Goal: Information Seeking & Learning: Learn about a topic

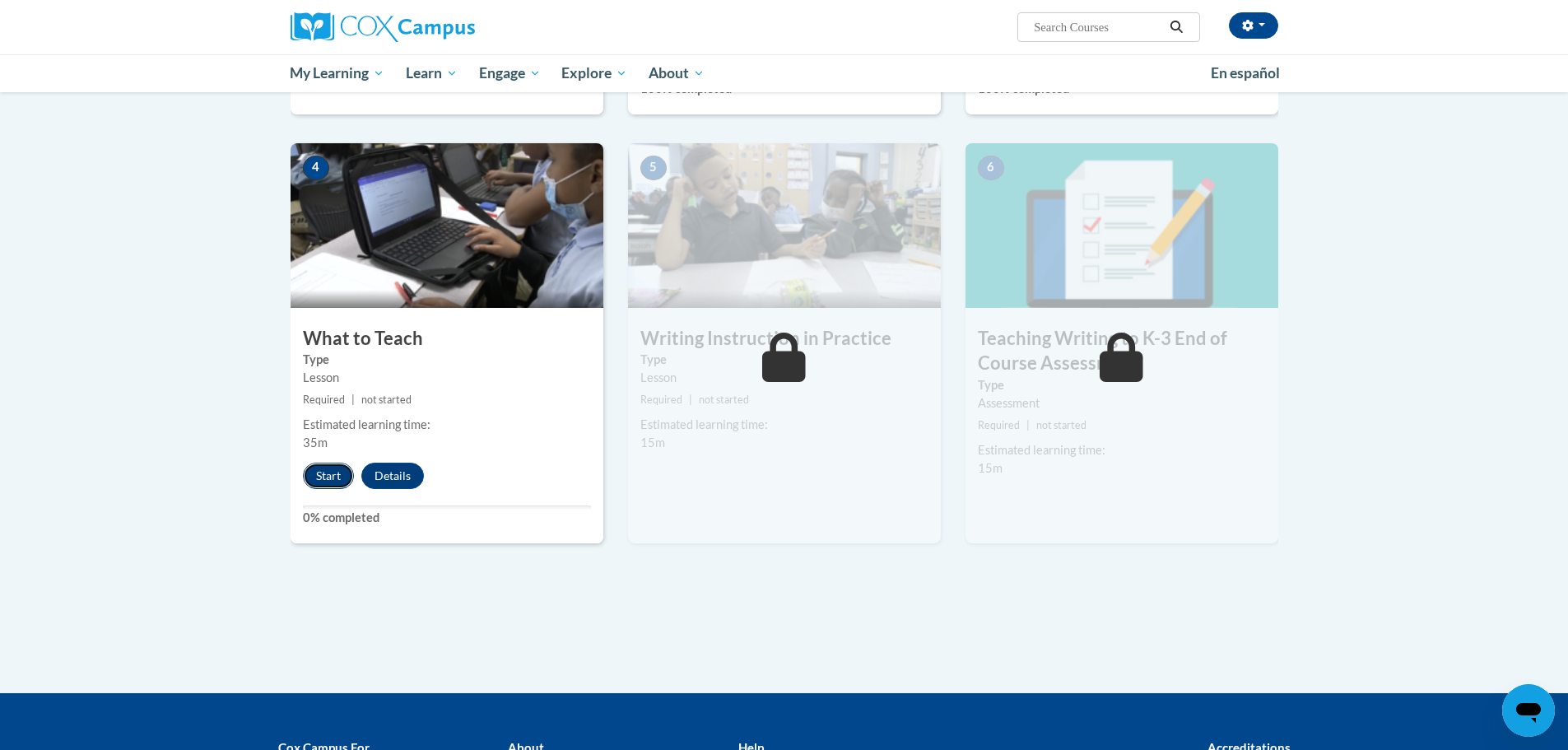
click at [342, 474] on button "Start" at bounding box center [328, 476] width 51 height 26
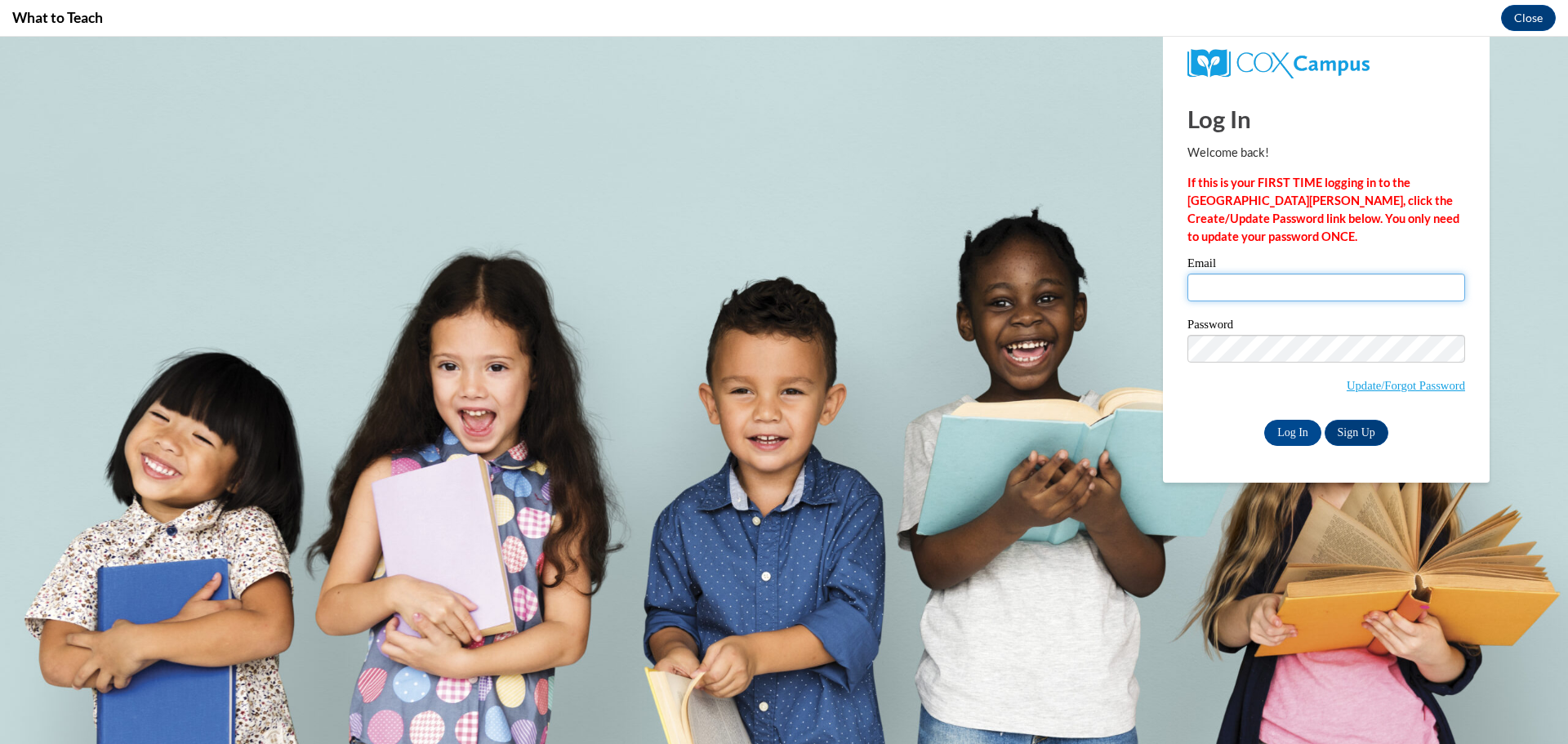
click at [1330, 285] on input "Email" at bounding box center [1325, 288] width 278 height 28
type input "[EMAIL_ADDRESS][DOMAIN_NAME]"
click at [1303, 424] on input "Log In" at bounding box center [1293, 432] width 57 height 26
click at [1294, 432] on input "Log In" at bounding box center [1293, 432] width 57 height 26
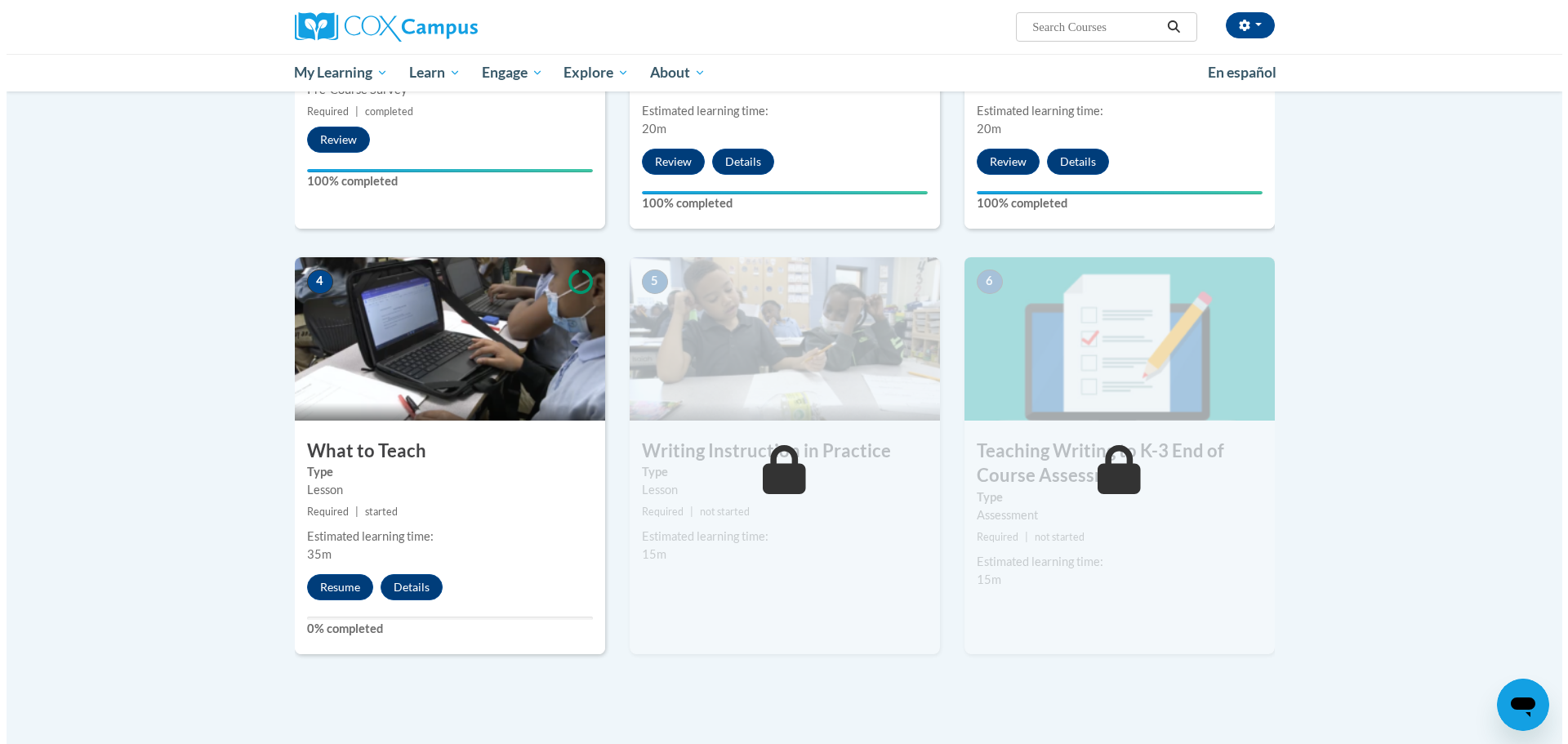
scroll to position [653, 0]
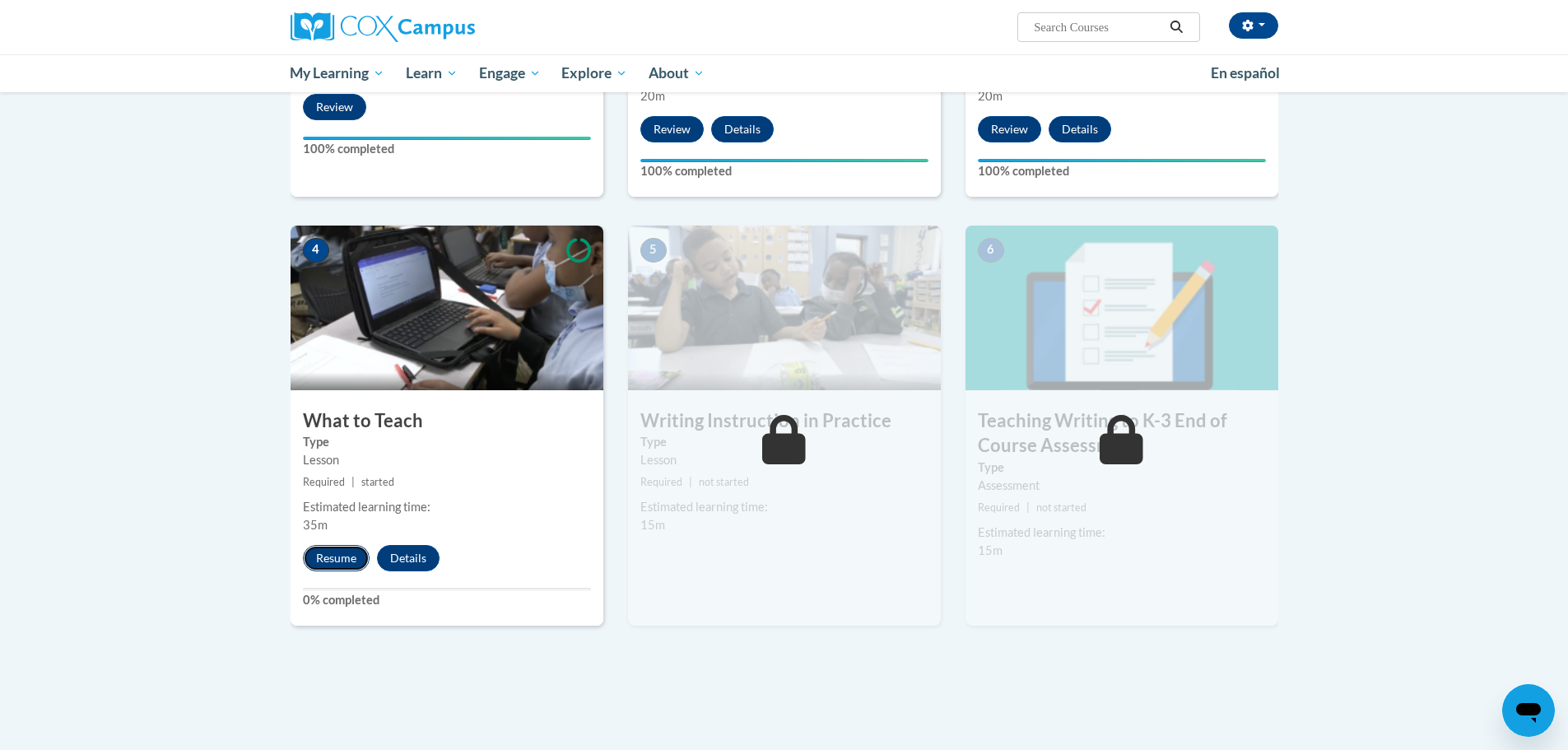
click at [346, 549] on button "Resume" at bounding box center [336, 558] width 67 height 26
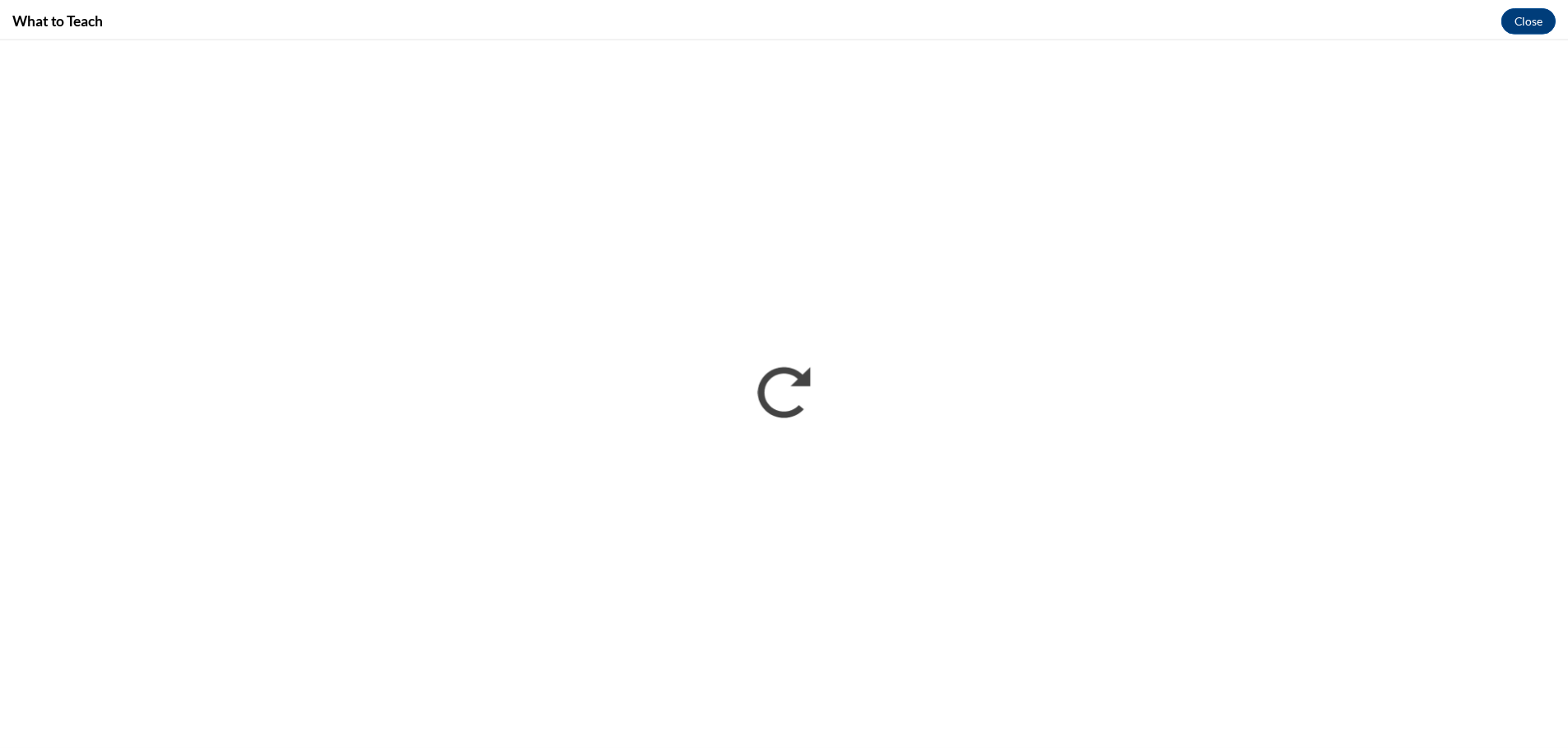
scroll to position [0, 0]
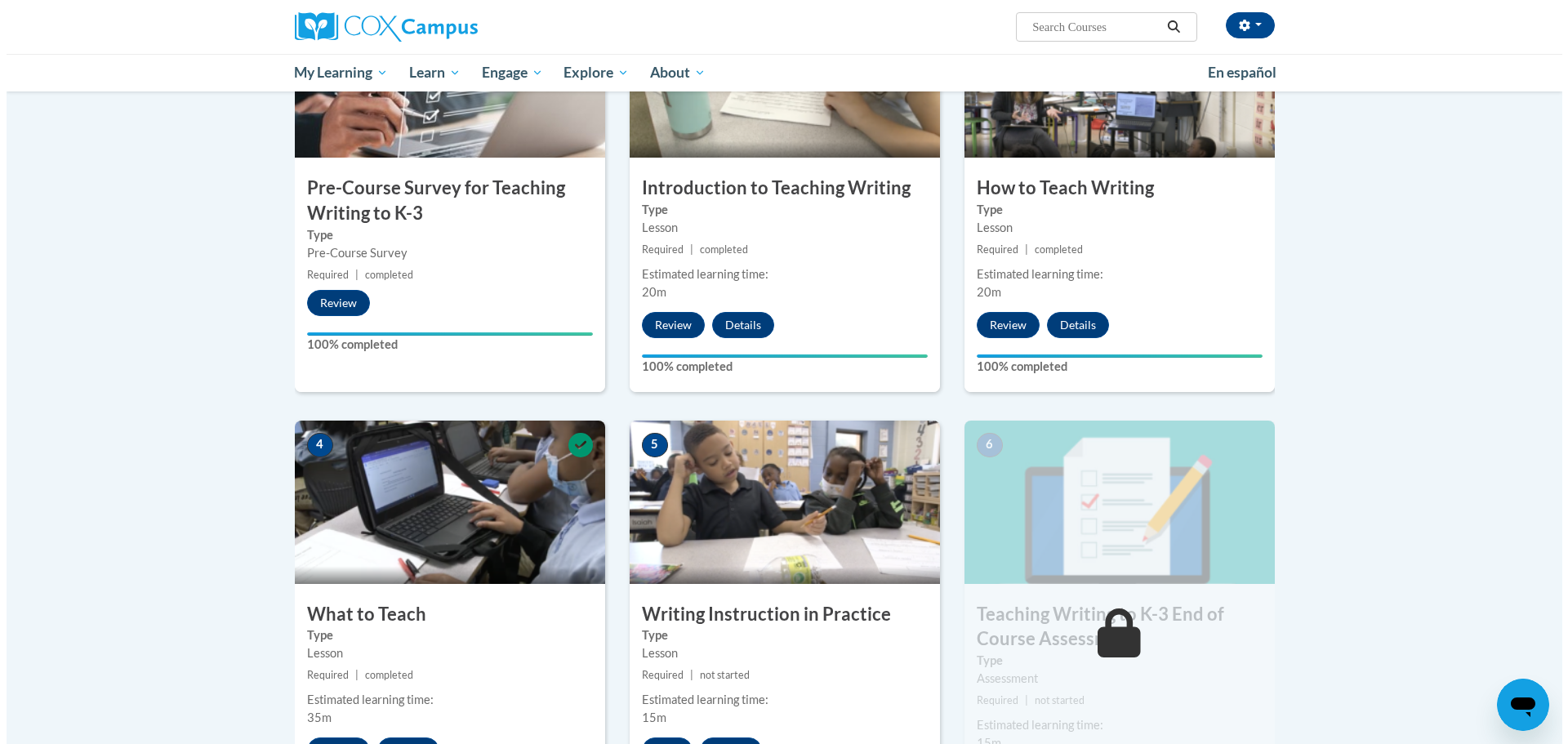
scroll to position [898, 0]
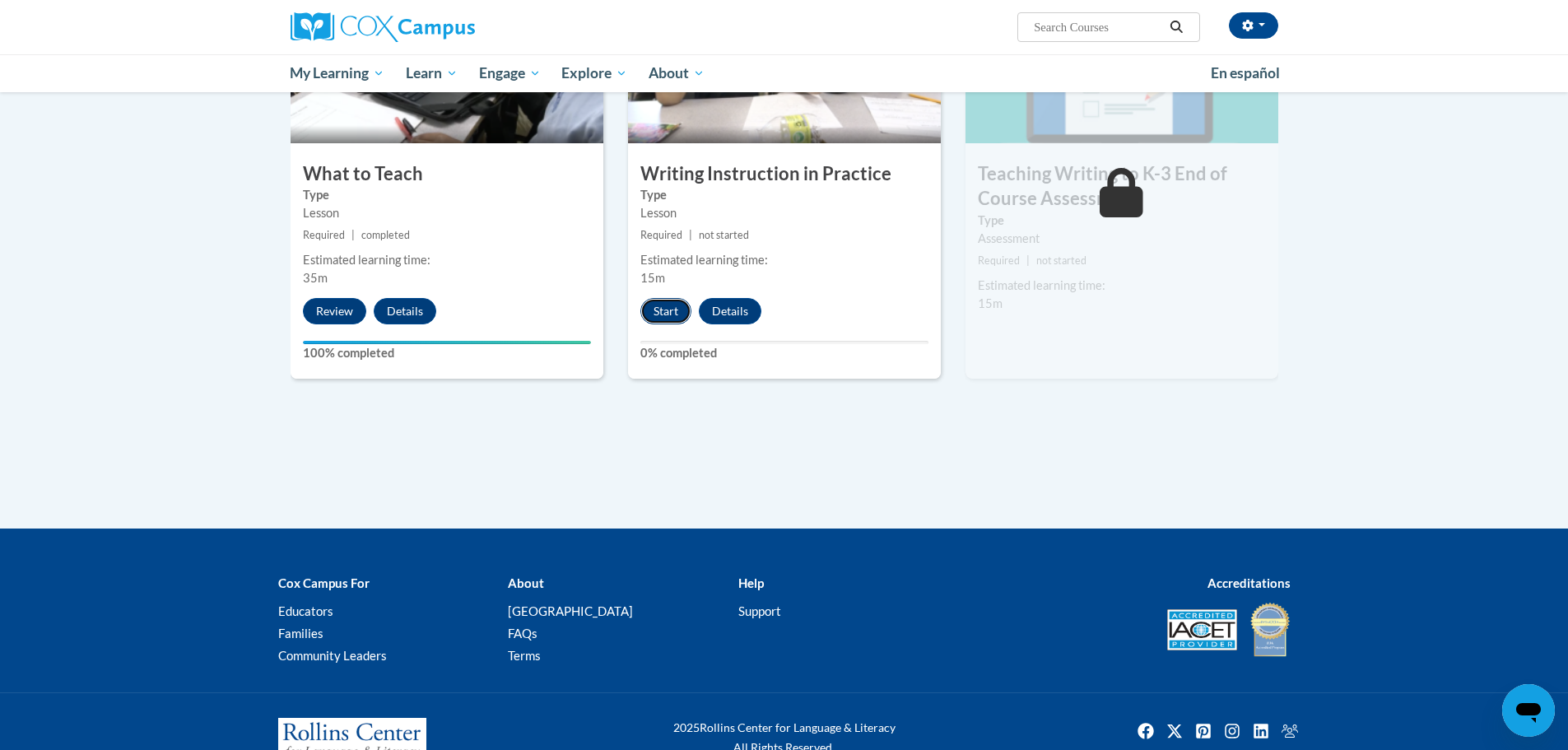
click at [662, 309] on button "Start" at bounding box center [665, 311] width 51 height 26
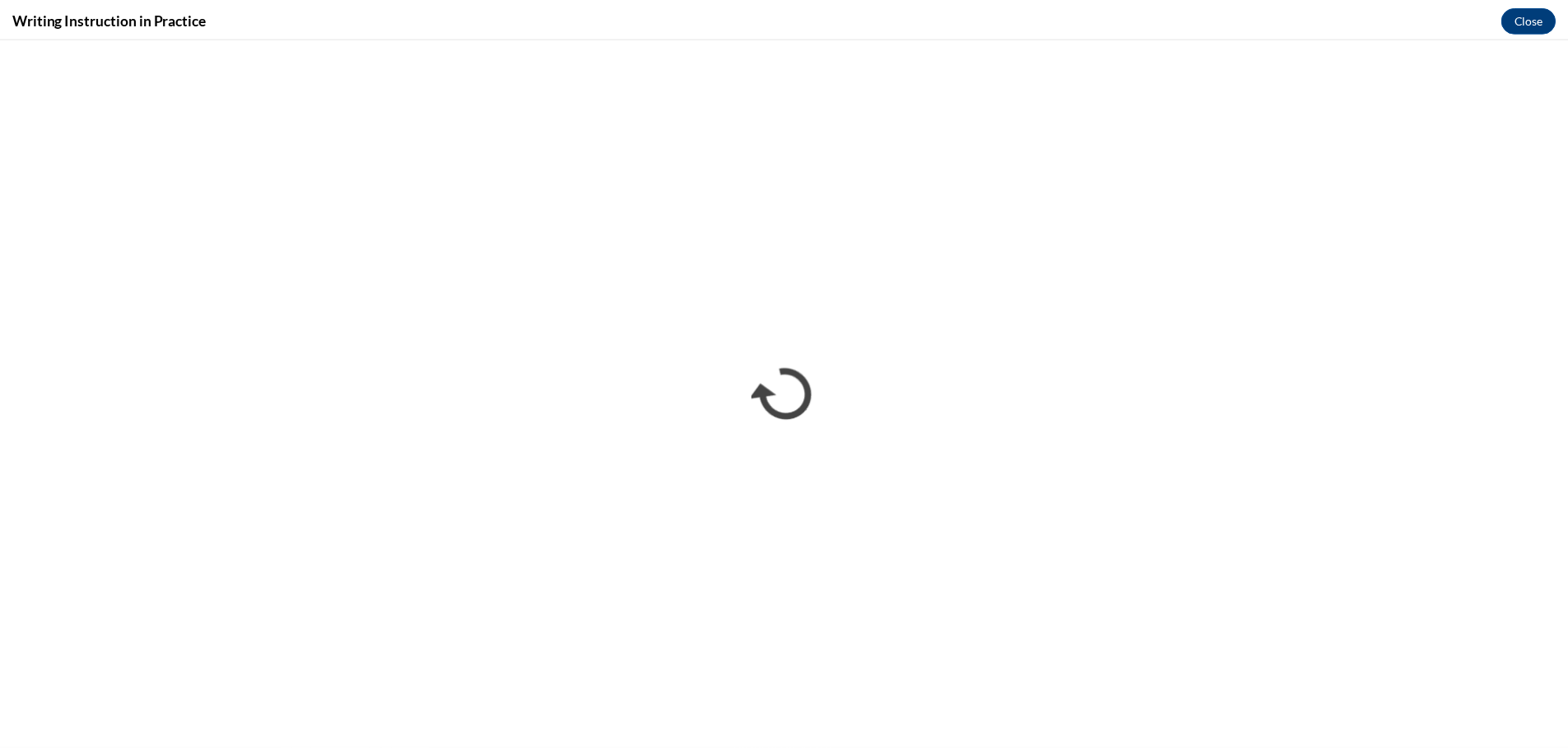
scroll to position [0, 0]
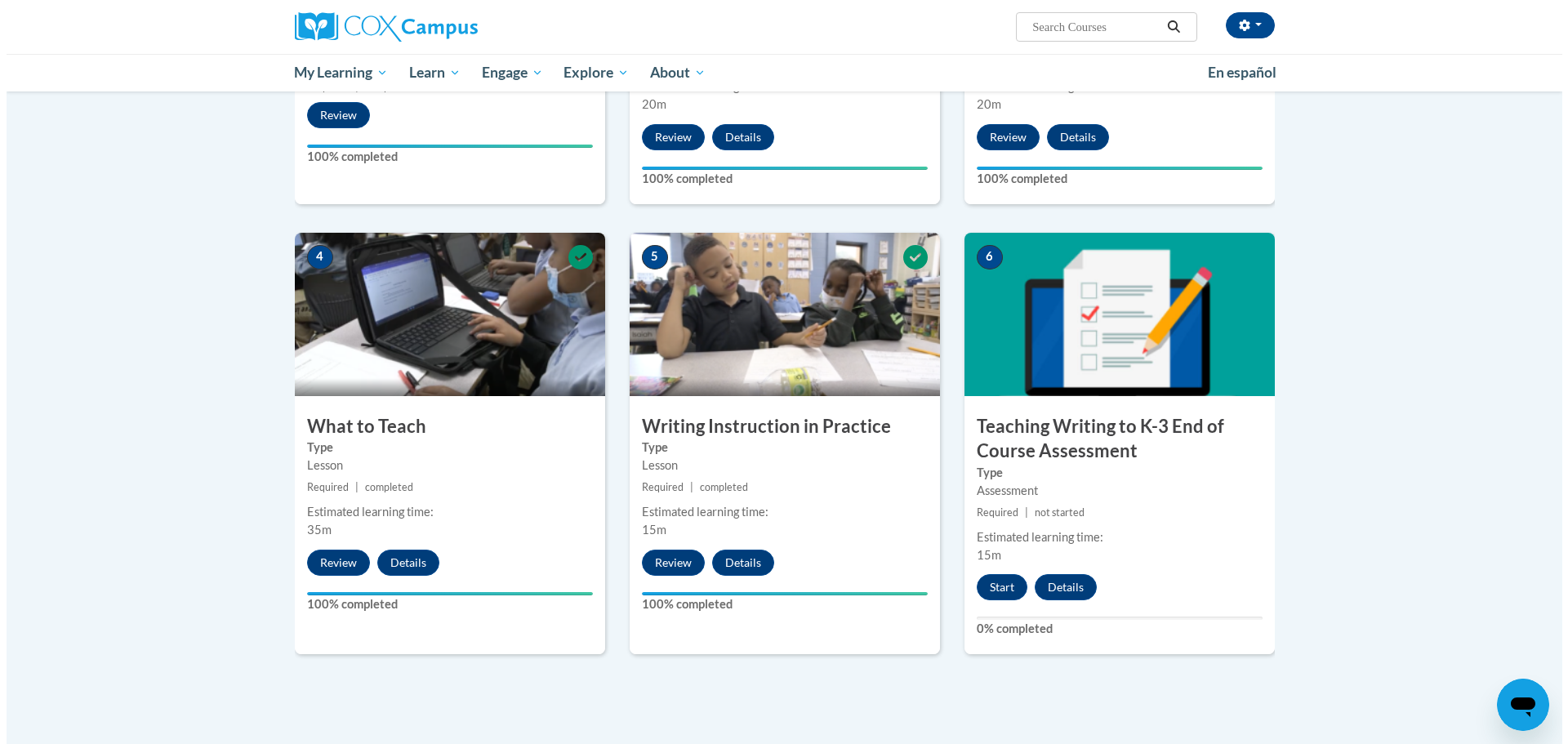
scroll to position [653, 0]
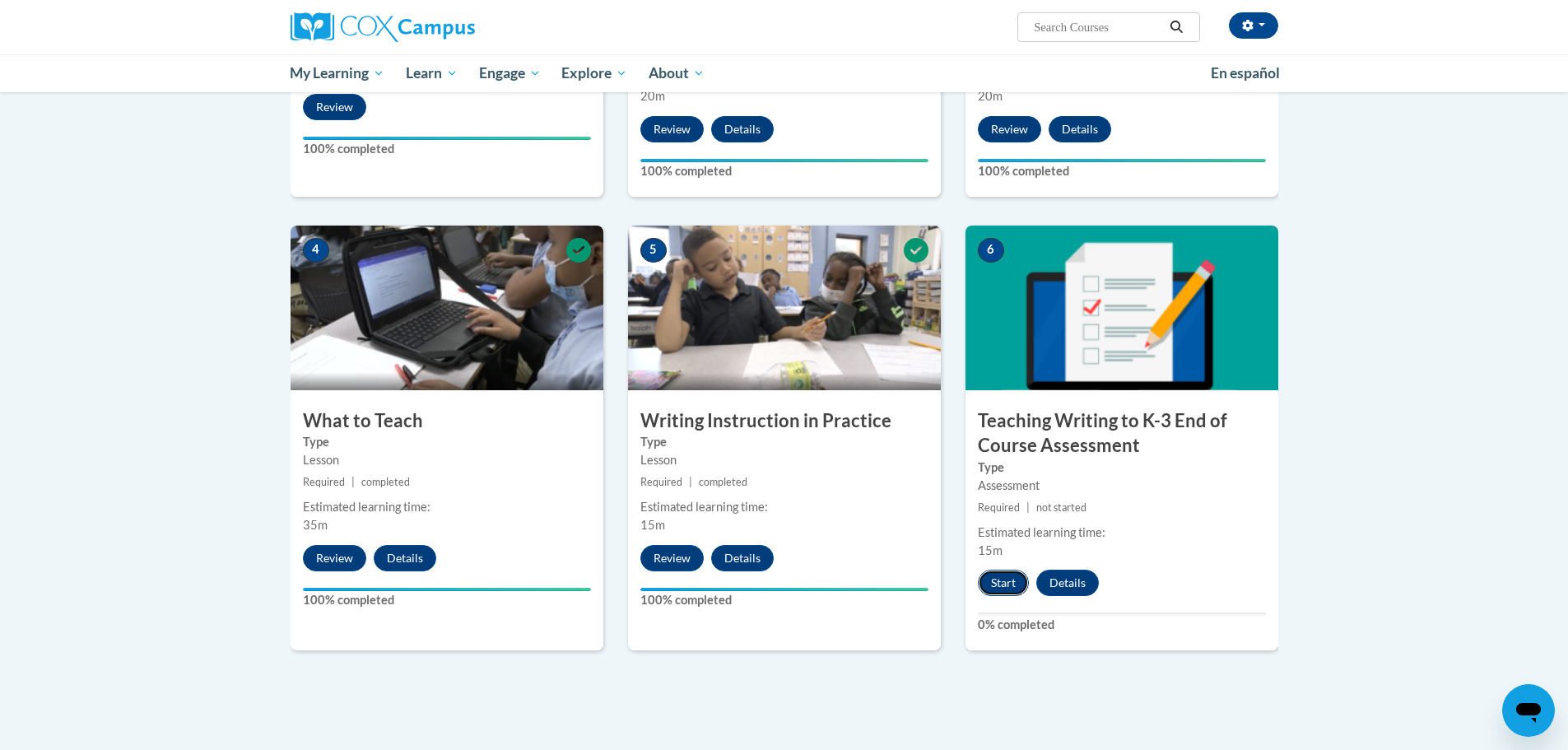
click at [1023, 576] on button "Start" at bounding box center [1003, 583] width 51 height 26
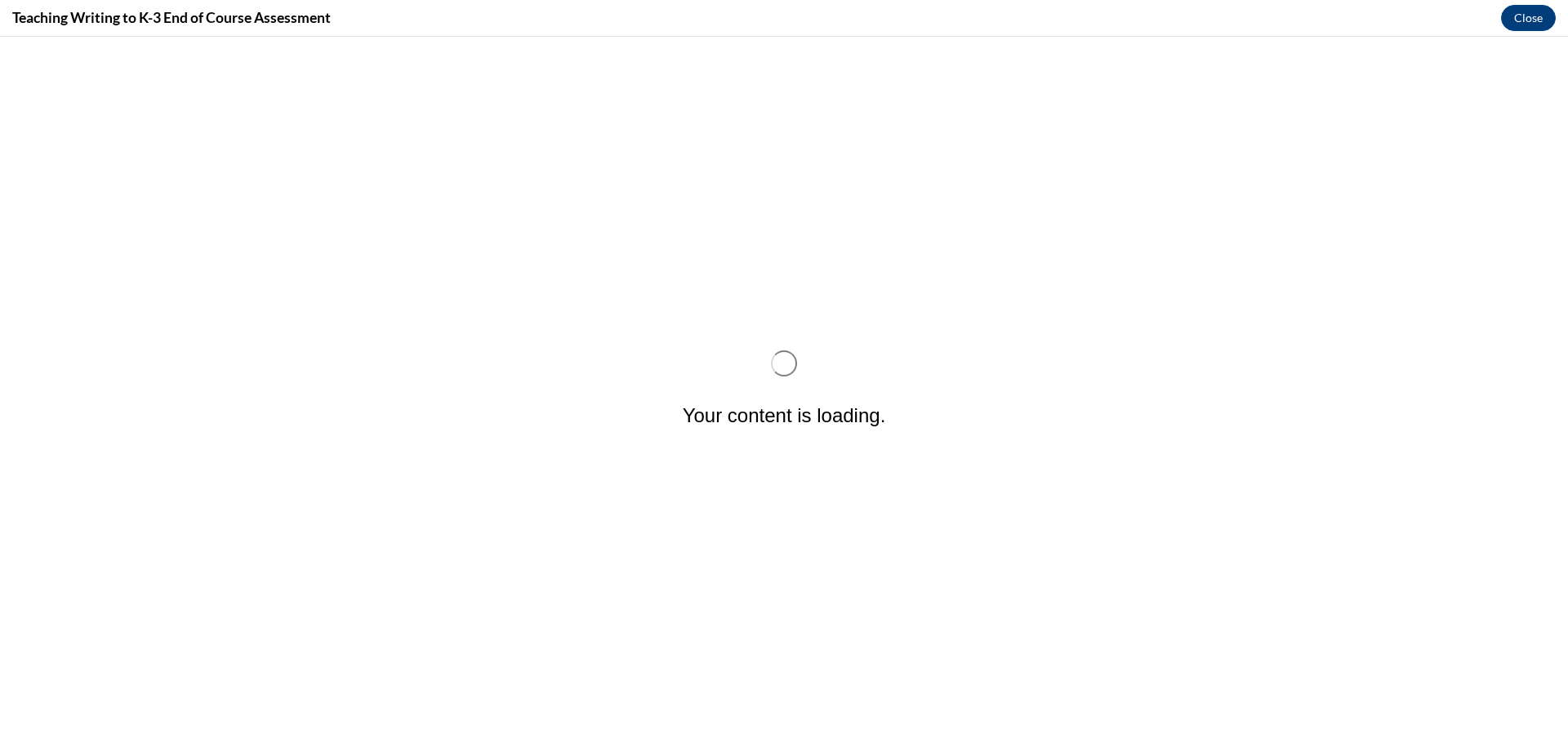
scroll to position [0, 0]
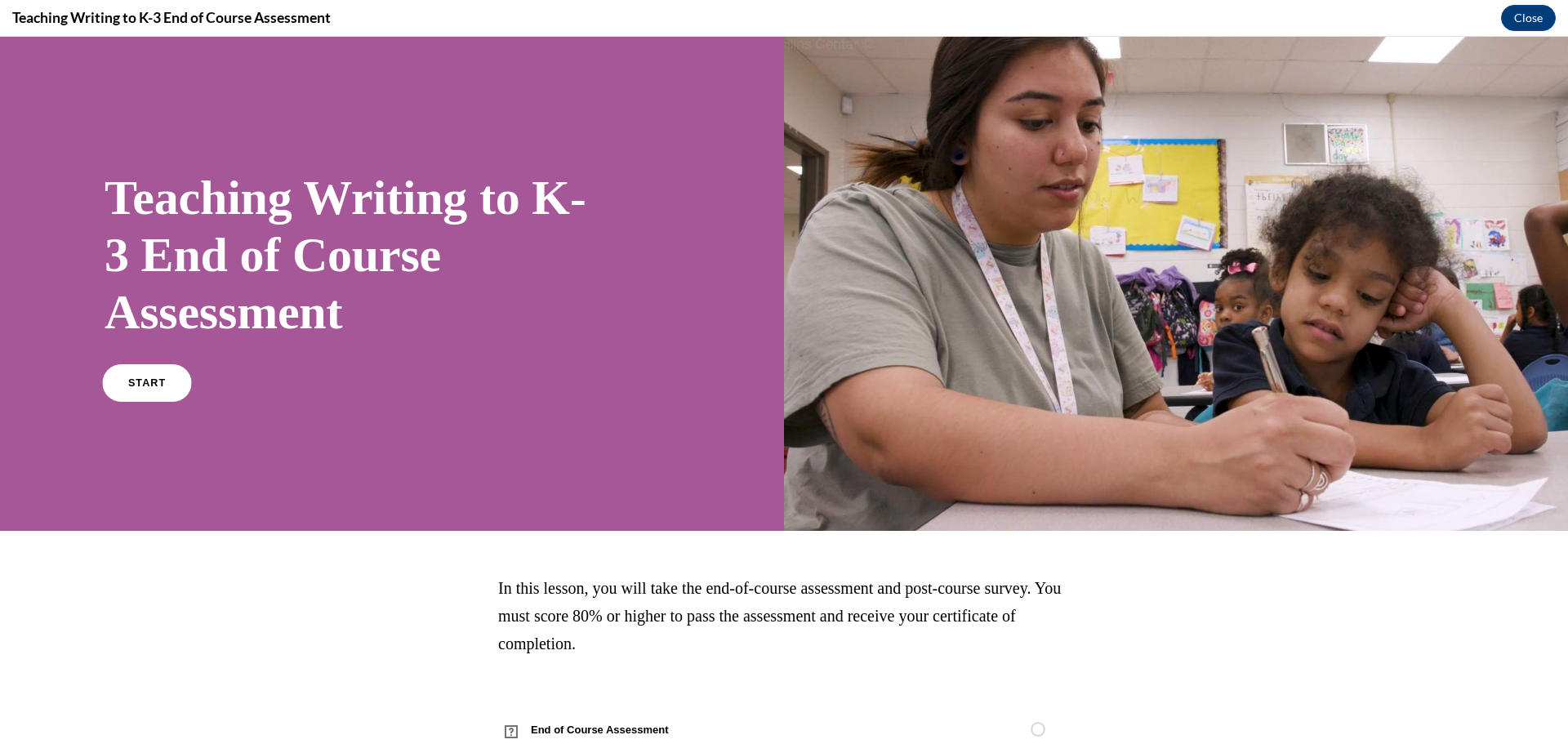
click at [145, 369] on link "START" at bounding box center [147, 383] width 89 height 38
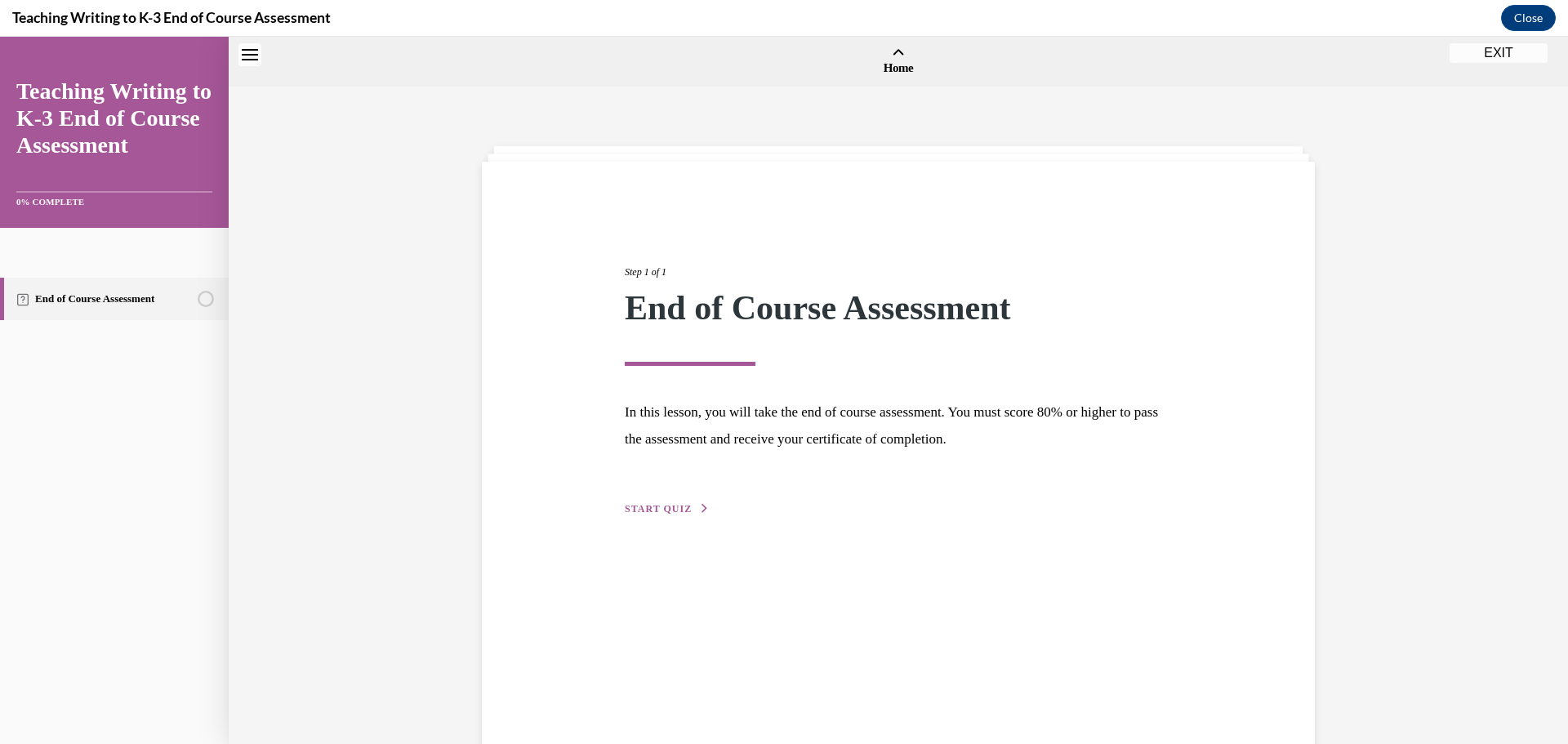
scroll to position [51, 0]
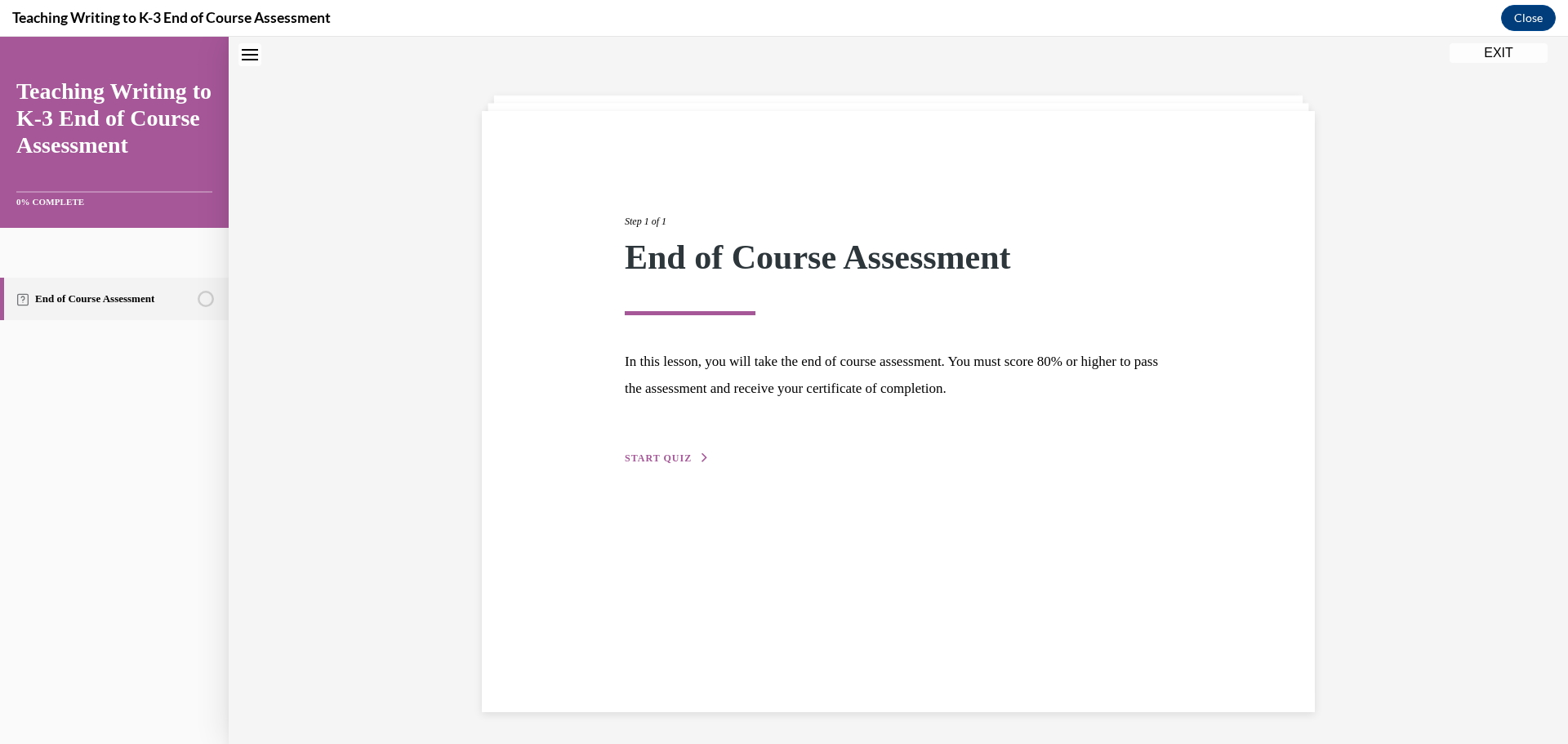
click at [675, 456] on span "START QUIZ" at bounding box center [658, 458] width 67 height 11
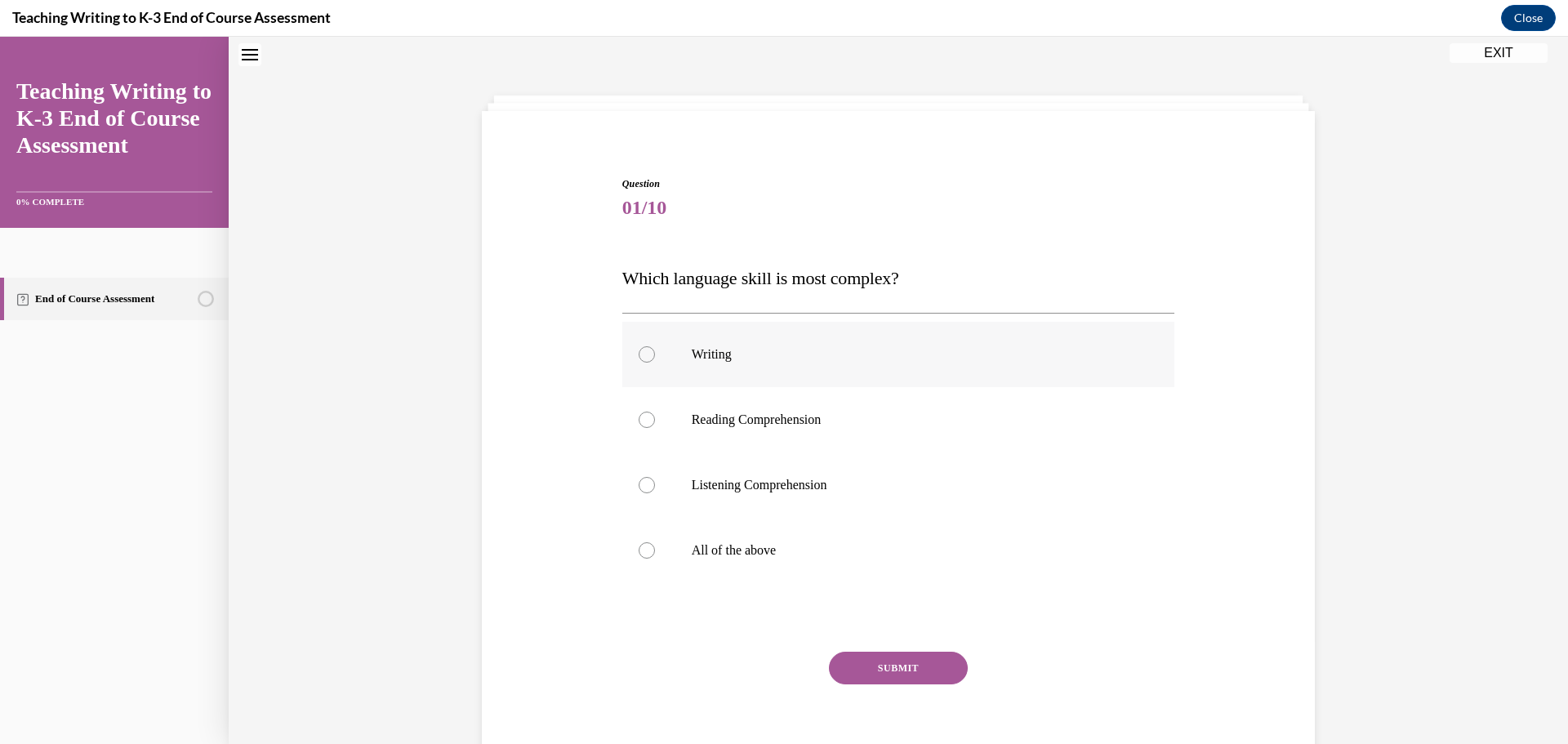
click at [697, 347] on p "Writing" at bounding box center [913, 354] width 443 height 17
click at [655, 347] on input "Writing" at bounding box center [647, 354] width 17 height 17
radio input "true"
click at [923, 650] on div "Question 01/10 Which language skill is most complex? Writing Reading Comprehens…" at bounding box center [898, 480] width 552 height 609
click at [932, 663] on button "SUBMIT" at bounding box center [898, 667] width 139 height 32
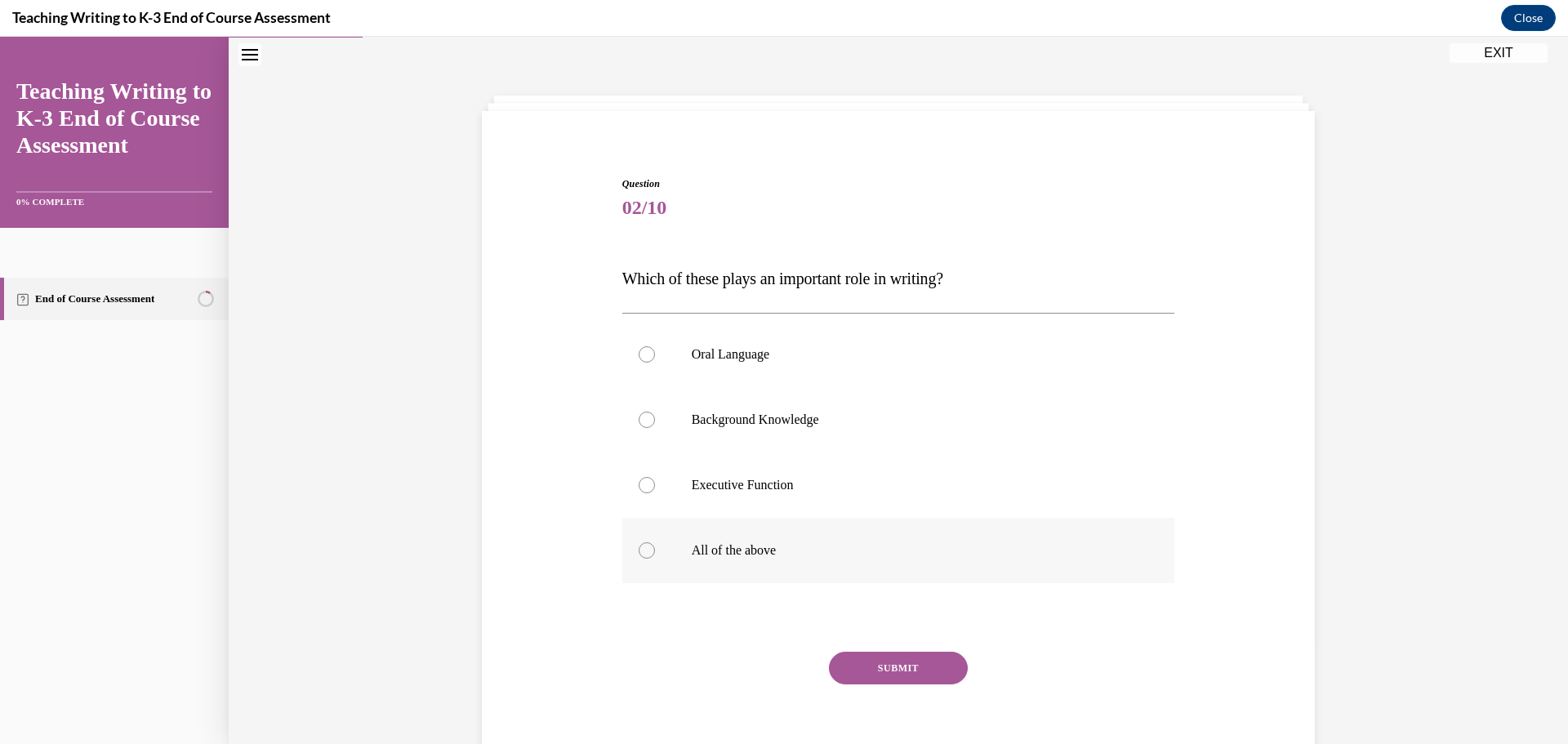
click at [638, 550] on div at bounding box center [647, 550] width 17 height 17
click at [638, 550] on input "All of the above" at bounding box center [647, 550] width 17 height 17
radio input "true"
click at [840, 664] on button "SUBMIT" at bounding box center [898, 667] width 139 height 32
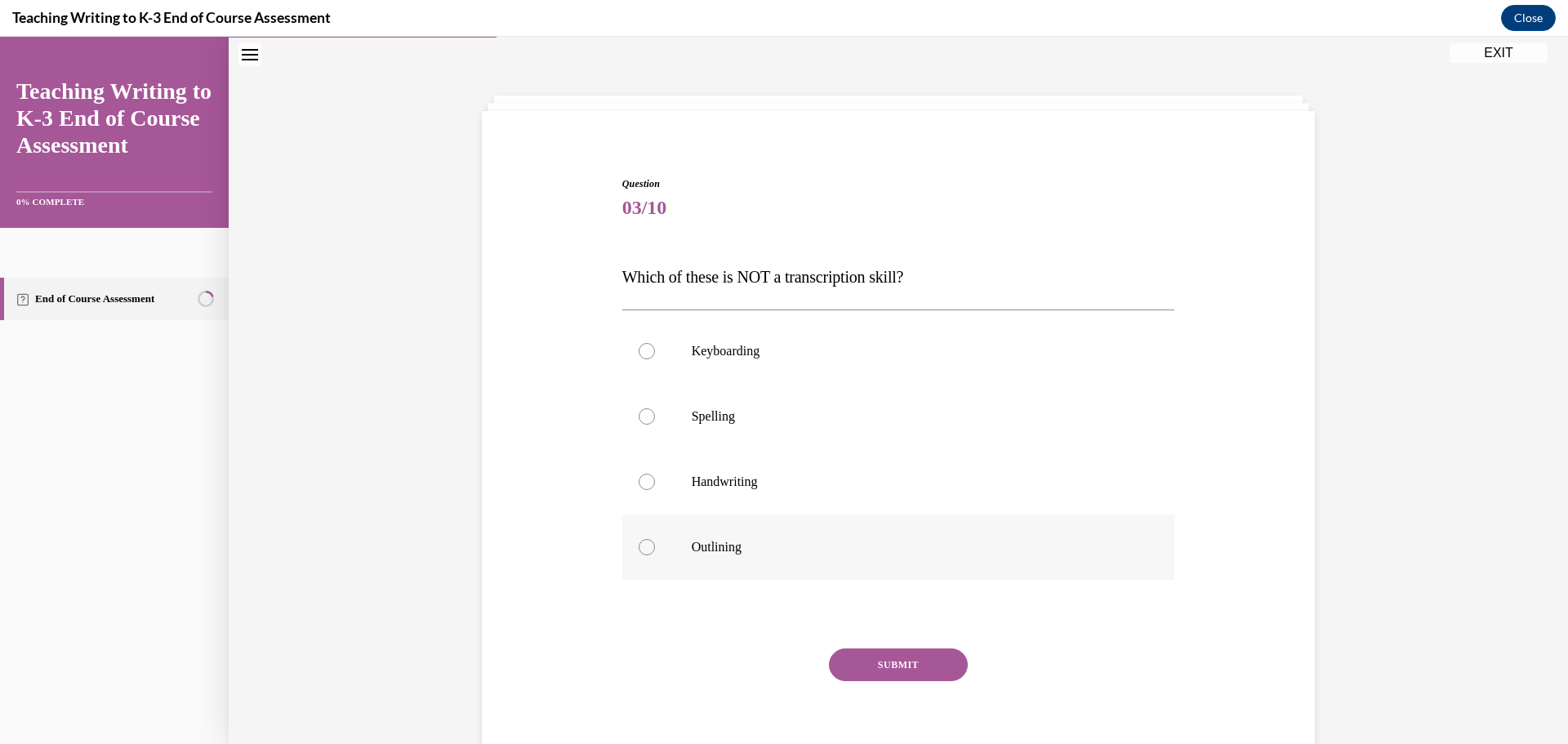
click at [730, 561] on label "Outlining" at bounding box center [898, 547] width 552 height 65
click at [655, 555] on input "Outlining" at bounding box center [647, 547] width 17 height 17
radio input "true"
click at [873, 667] on button "SUBMIT" at bounding box center [898, 664] width 139 height 32
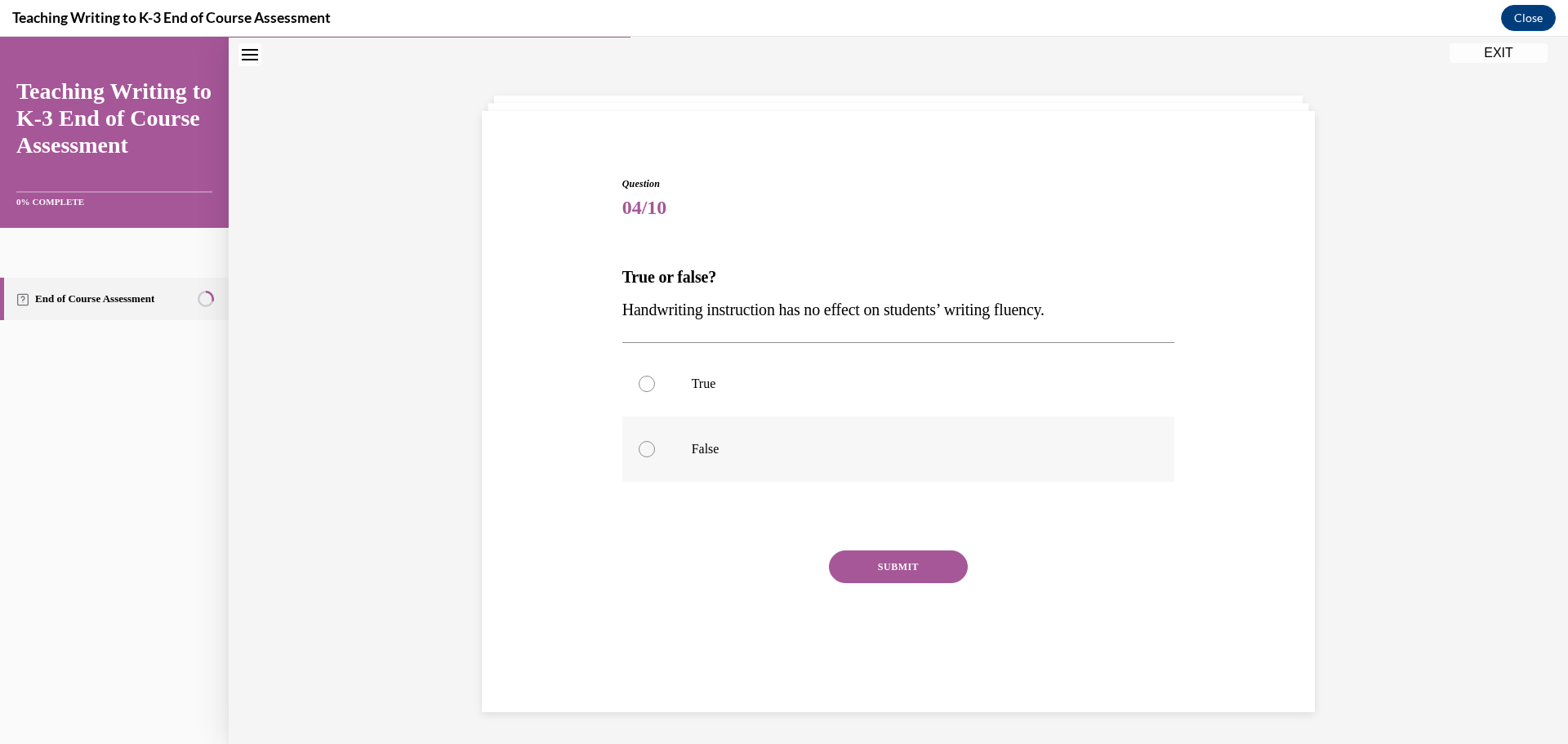
click at [949, 451] on p "False" at bounding box center [913, 449] width 443 height 17
click at [655, 451] on input "False" at bounding box center [647, 449] width 17 height 17
radio input "true"
click at [902, 562] on button "SUBMIT" at bounding box center [898, 566] width 139 height 32
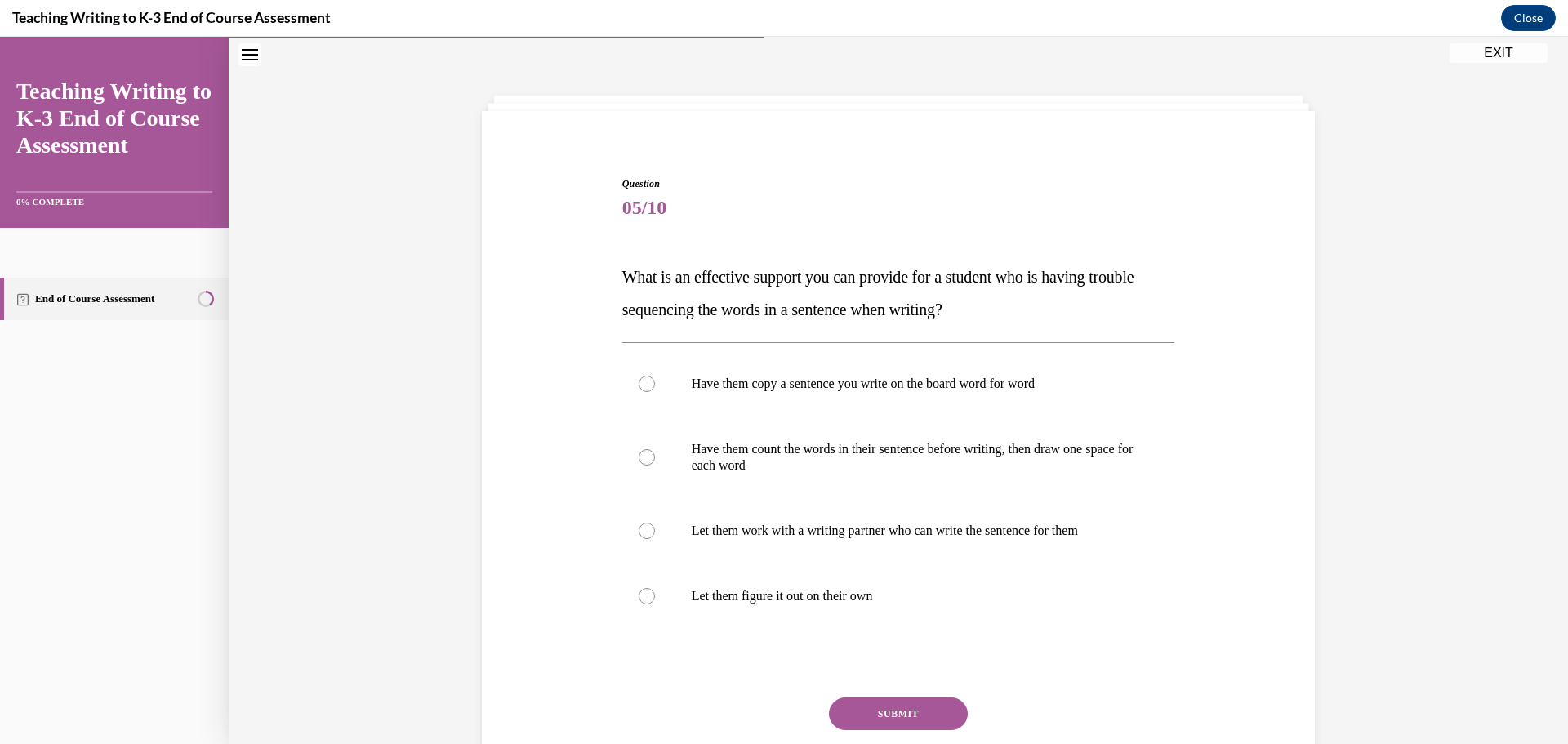
drag, startPoint x: 1039, startPoint y: 312, endPoint x: 616, endPoint y: 275, distance: 424.6
click at [623, 275] on p "What is an effective support you can provide for a student who is having troubl…" at bounding box center [898, 292] width 552 height 65
copy span "What is an effective support you can provide for a student who is having troubl…"
click at [806, 476] on label "Have them count the words in their sentence before writing, then draw one space…" at bounding box center [898, 457] width 552 height 82
click at [655, 466] on input "Have them count the words in their sentence before writing, then draw one space…" at bounding box center [647, 457] width 17 height 17
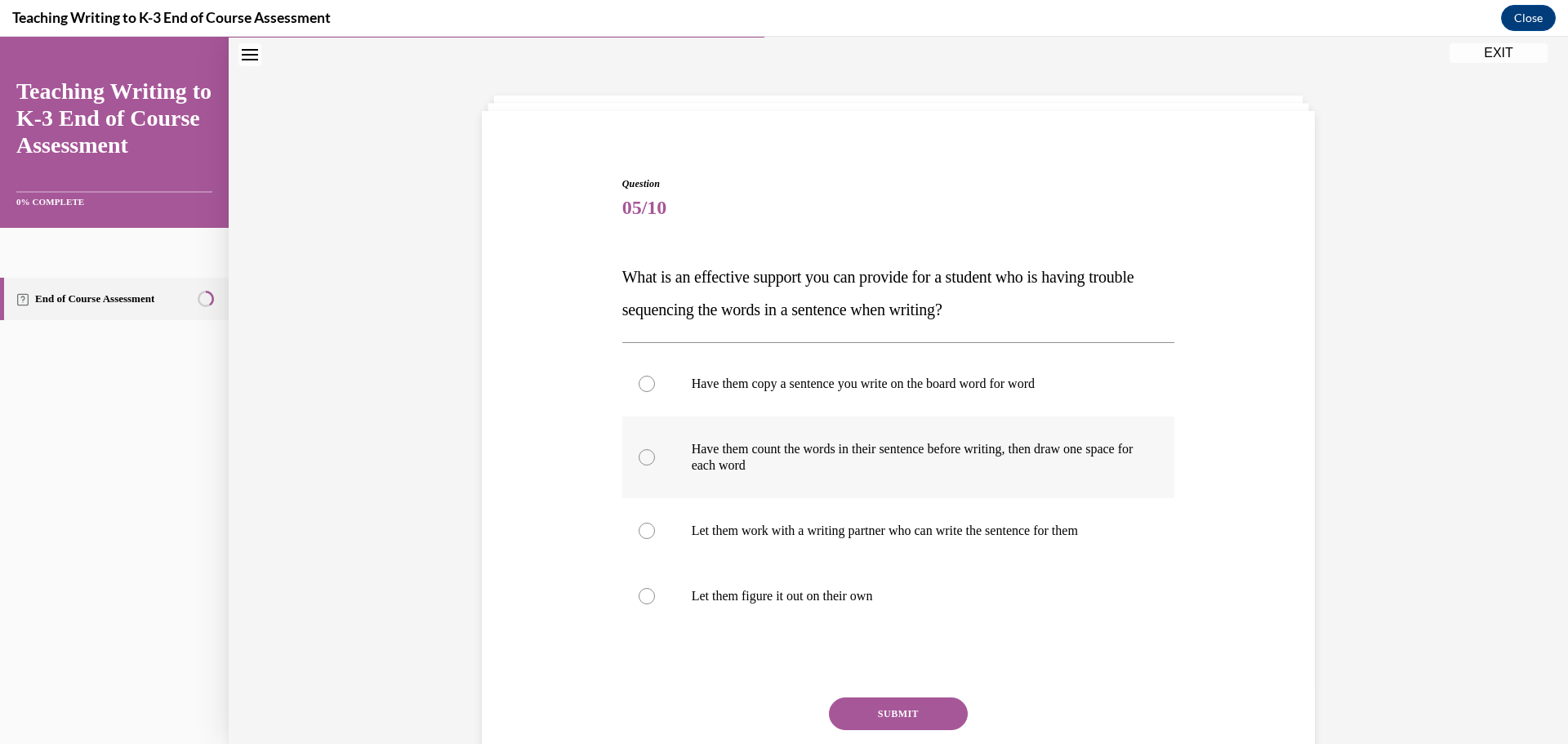
radio input "true"
click at [845, 713] on button "SUBMIT" at bounding box center [898, 713] width 139 height 32
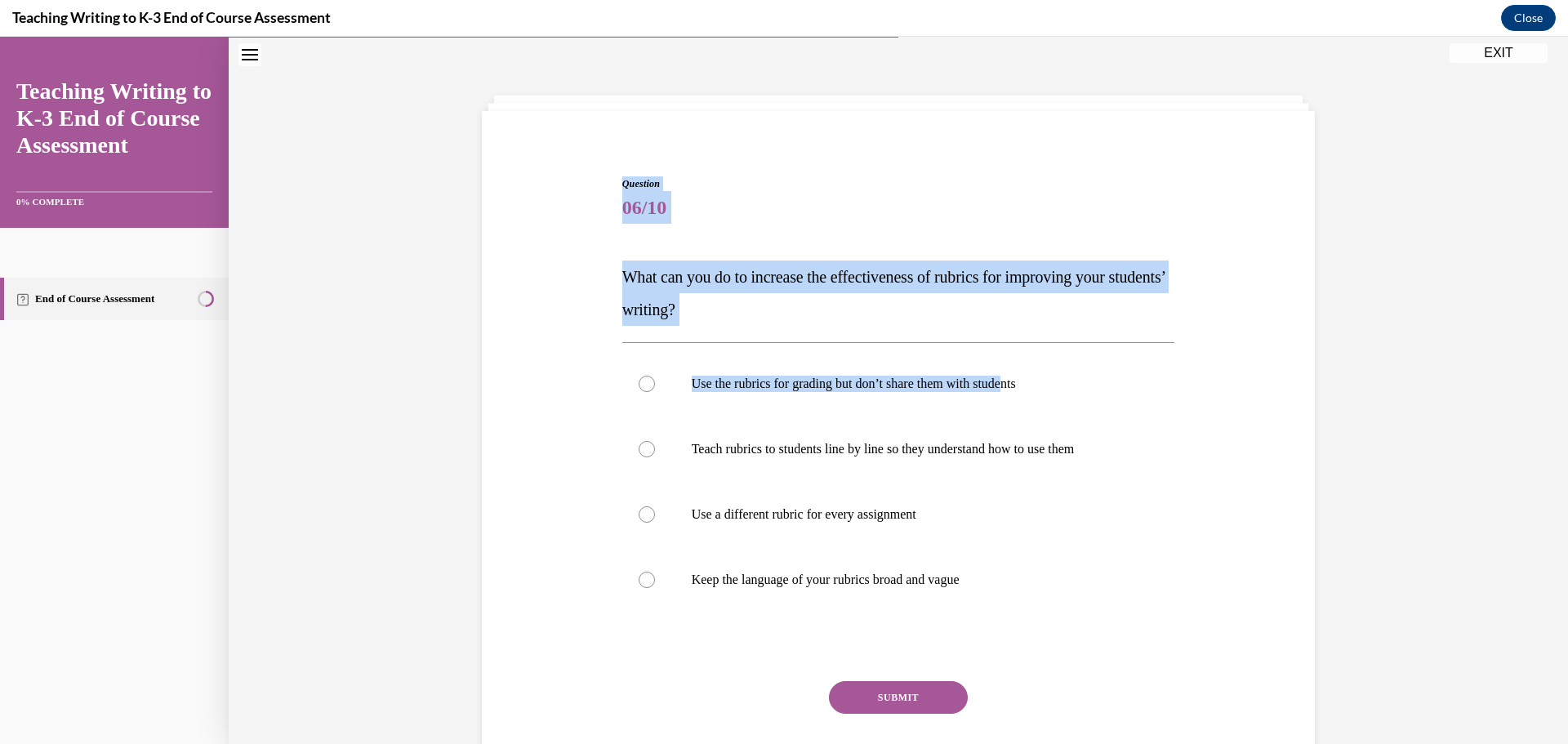
drag, startPoint x: 1020, startPoint y: 328, endPoint x: 453, endPoint y: 284, distance: 568.7
click at [453, 284] on div "Question 06/10 What can you do to increase the effectiveness of rubrics for imp…" at bounding box center [898, 443] width 1339 height 809
click at [731, 318] on p "What can you do to increase the effectiveness of rubrics for improving your stu…" at bounding box center [898, 292] width 552 height 65
drag, startPoint x: 735, startPoint y: 317, endPoint x: 516, endPoint y: 278, distance: 222.4
click at [516, 278] on div "Question 06/10 What can you do to increase the effectiveness of rubrics for imp…" at bounding box center [898, 471] width 841 height 688
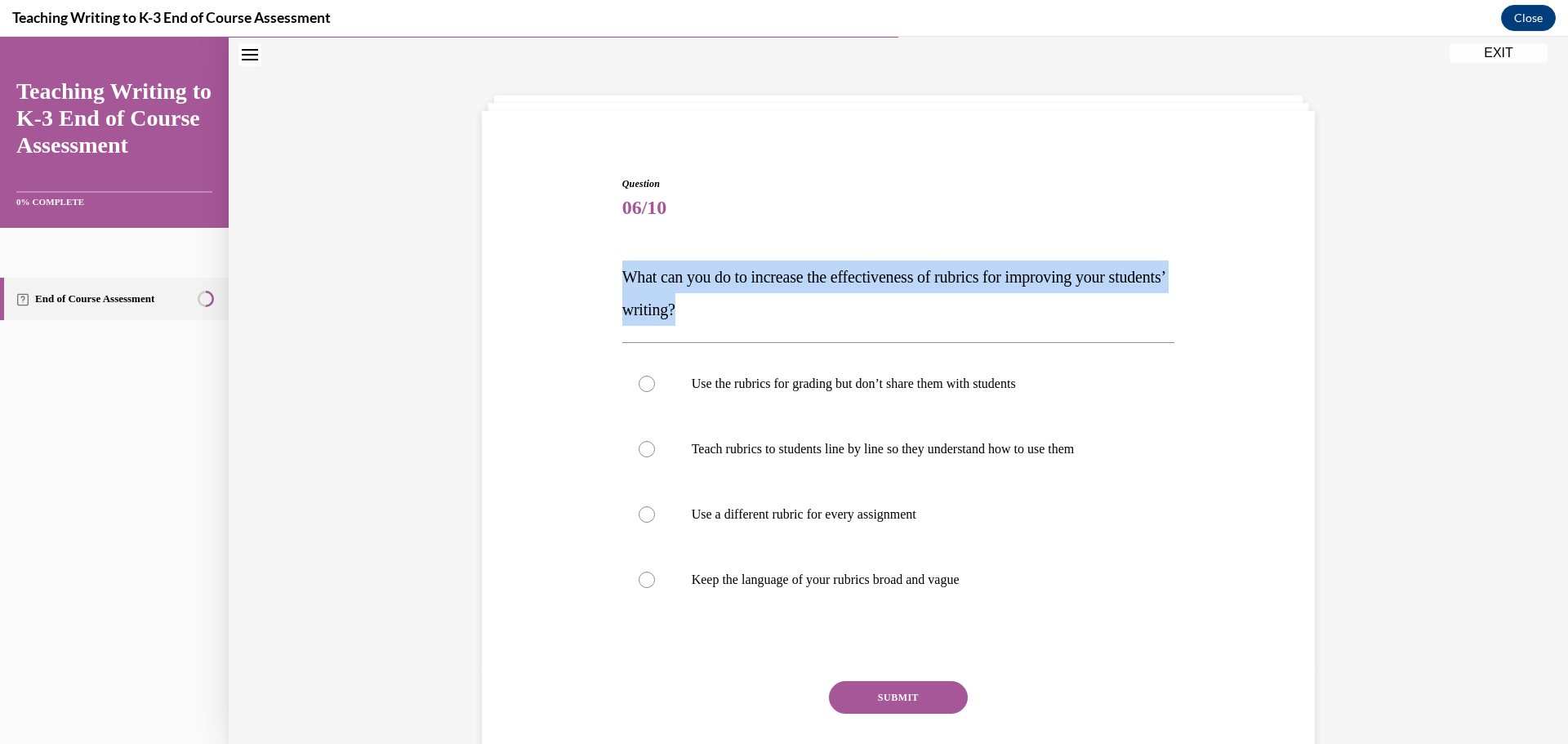
drag, startPoint x: 778, startPoint y: 317, endPoint x: 582, endPoint y: 278, distance: 199.8
click at [582, 278] on div "Question 06/10 What can you do to increase the effectiveness of rubrics for imp…" at bounding box center [898, 471] width 841 height 688
copy span "What can you do to increase the effectiveness of rubrics for improving your stu…"
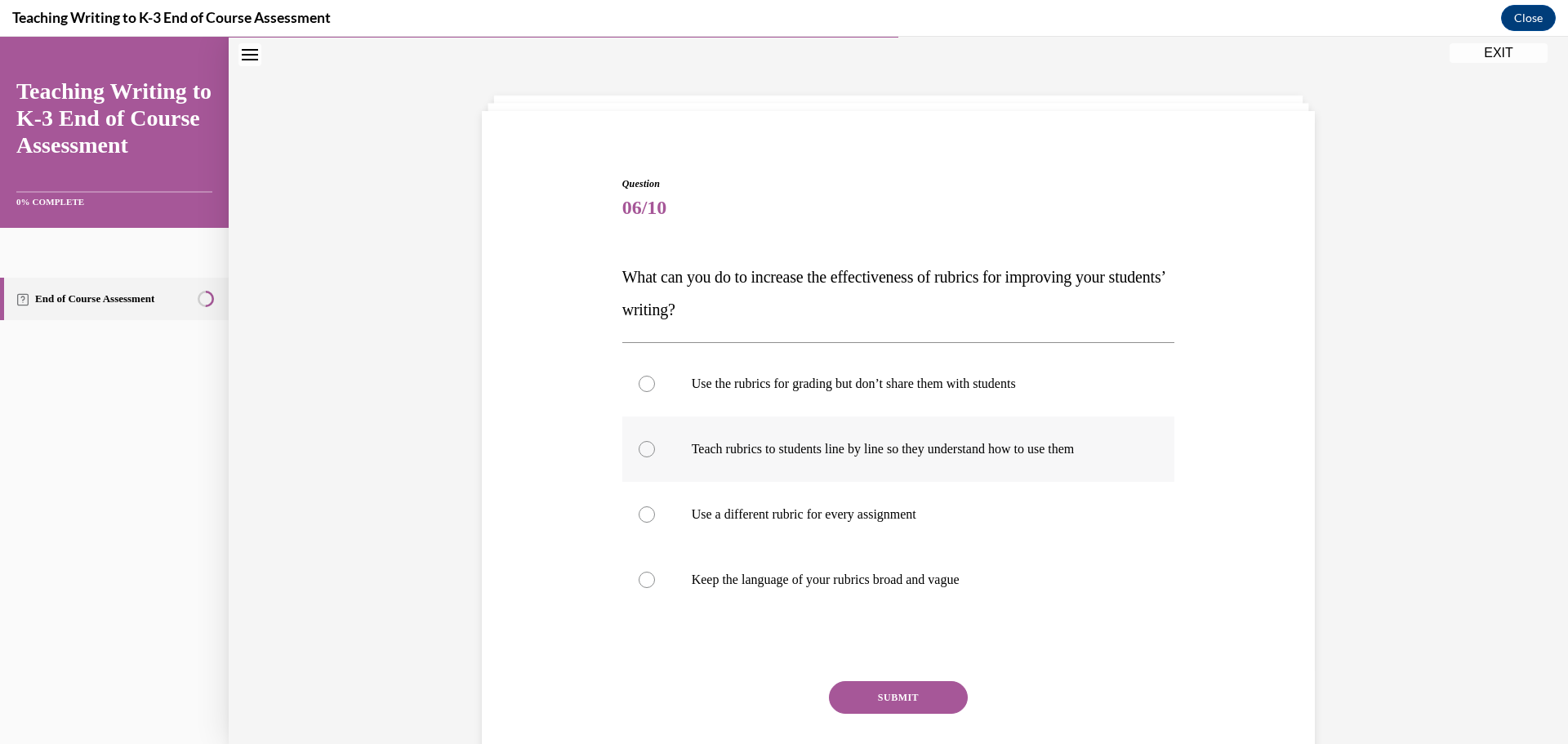
click at [762, 440] on label "Teach rubrics to students line by line so they understand how to use them" at bounding box center [898, 449] width 552 height 65
click at [655, 441] on input "Teach rubrics to students line by line so they understand how to use them" at bounding box center [647, 449] width 17 height 17
radio input "true"
click at [897, 705] on button "SUBMIT" at bounding box center [898, 696] width 139 height 32
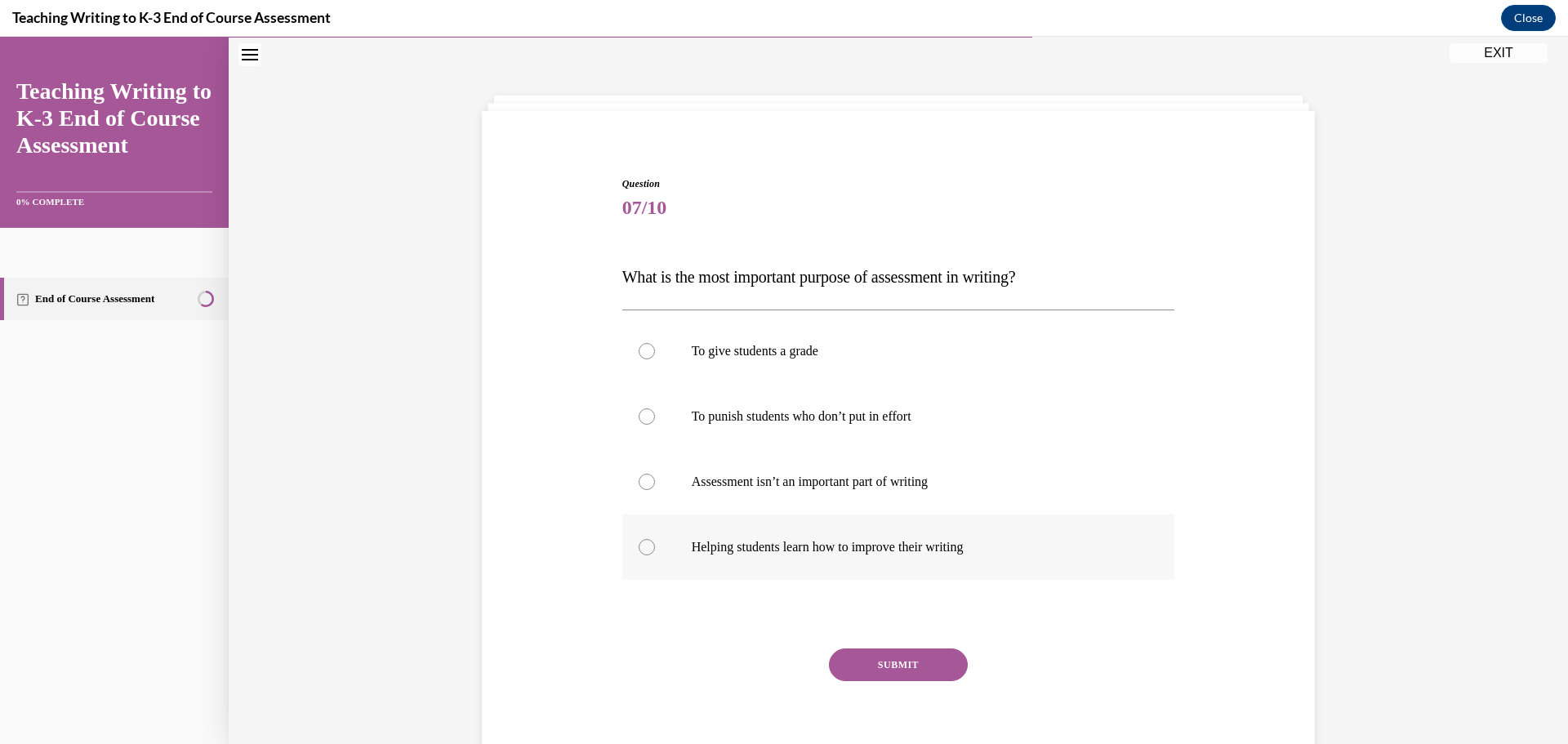
click at [795, 558] on label "Helping students learn how to improve their writing" at bounding box center [898, 547] width 552 height 65
click at [655, 555] on input "Helping students learn how to improve their writing" at bounding box center [647, 547] width 17 height 17
radio input "true"
click at [873, 658] on button "SUBMIT" at bounding box center [898, 664] width 139 height 32
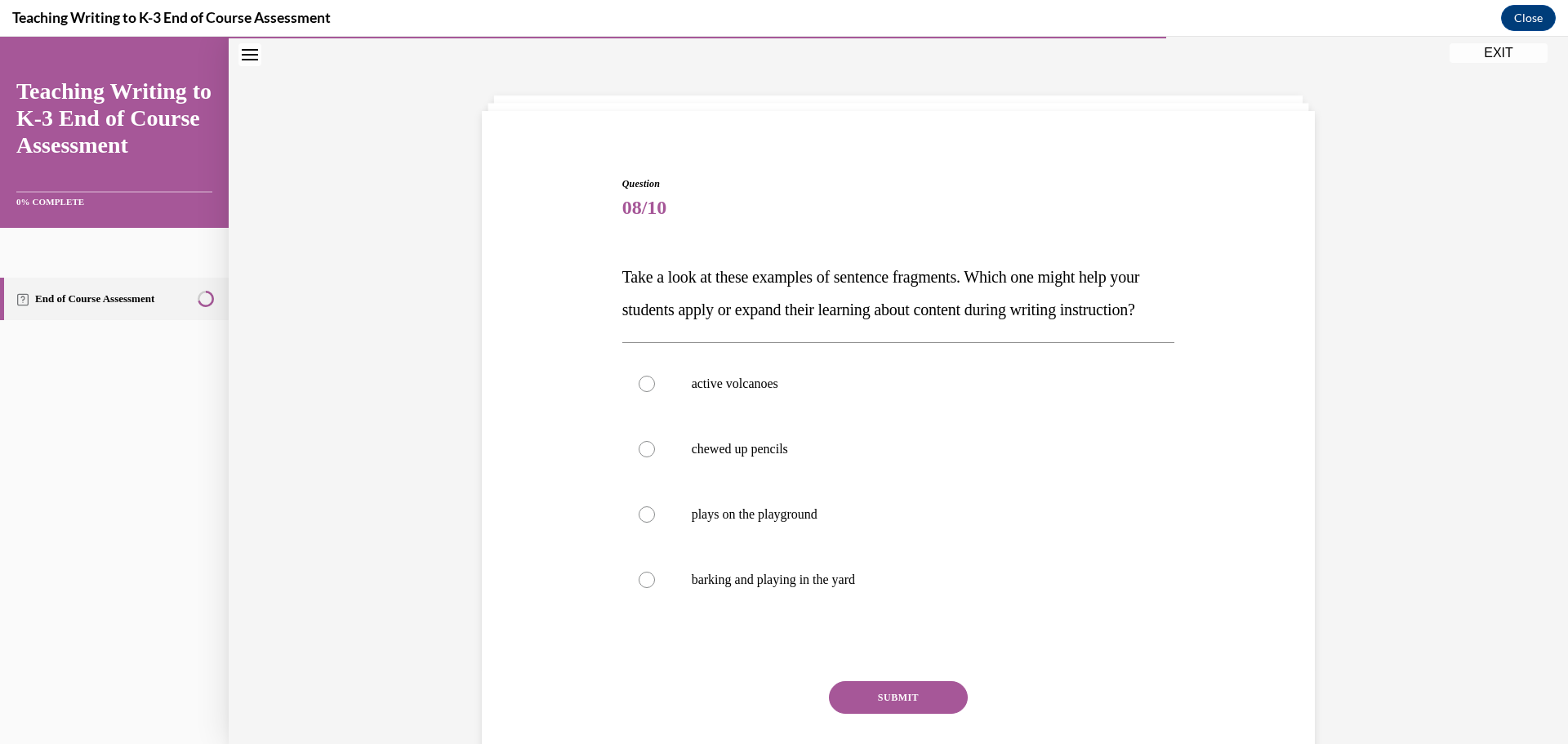
scroll to position [132, 0]
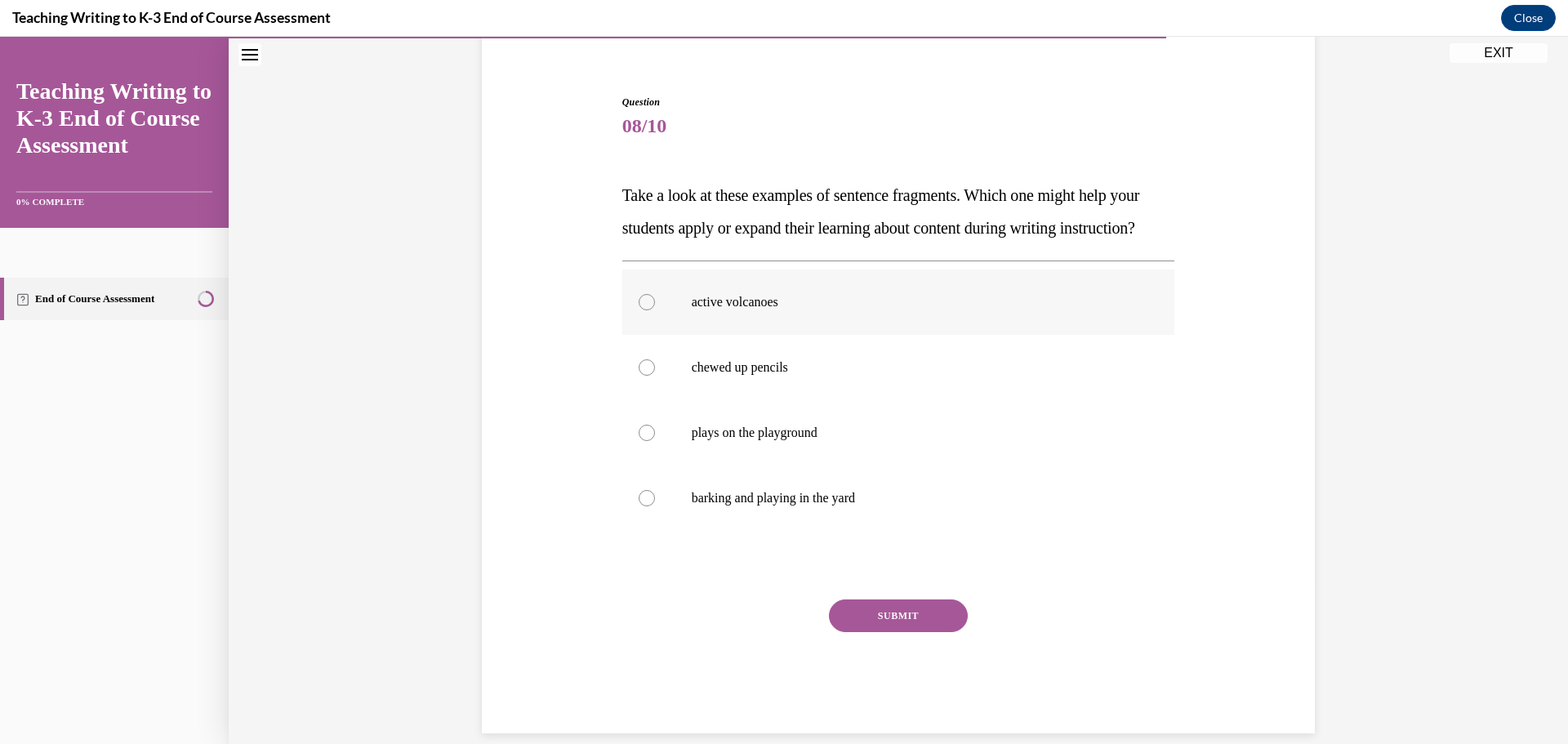
click at [1036, 314] on label "active volcanoes" at bounding box center [898, 301] width 552 height 65
click at [655, 310] on input "active volcanoes" at bounding box center [647, 302] width 17 height 17
radio input "true"
click at [887, 632] on button "SUBMIT" at bounding box center [898, 615] width 139 height 32
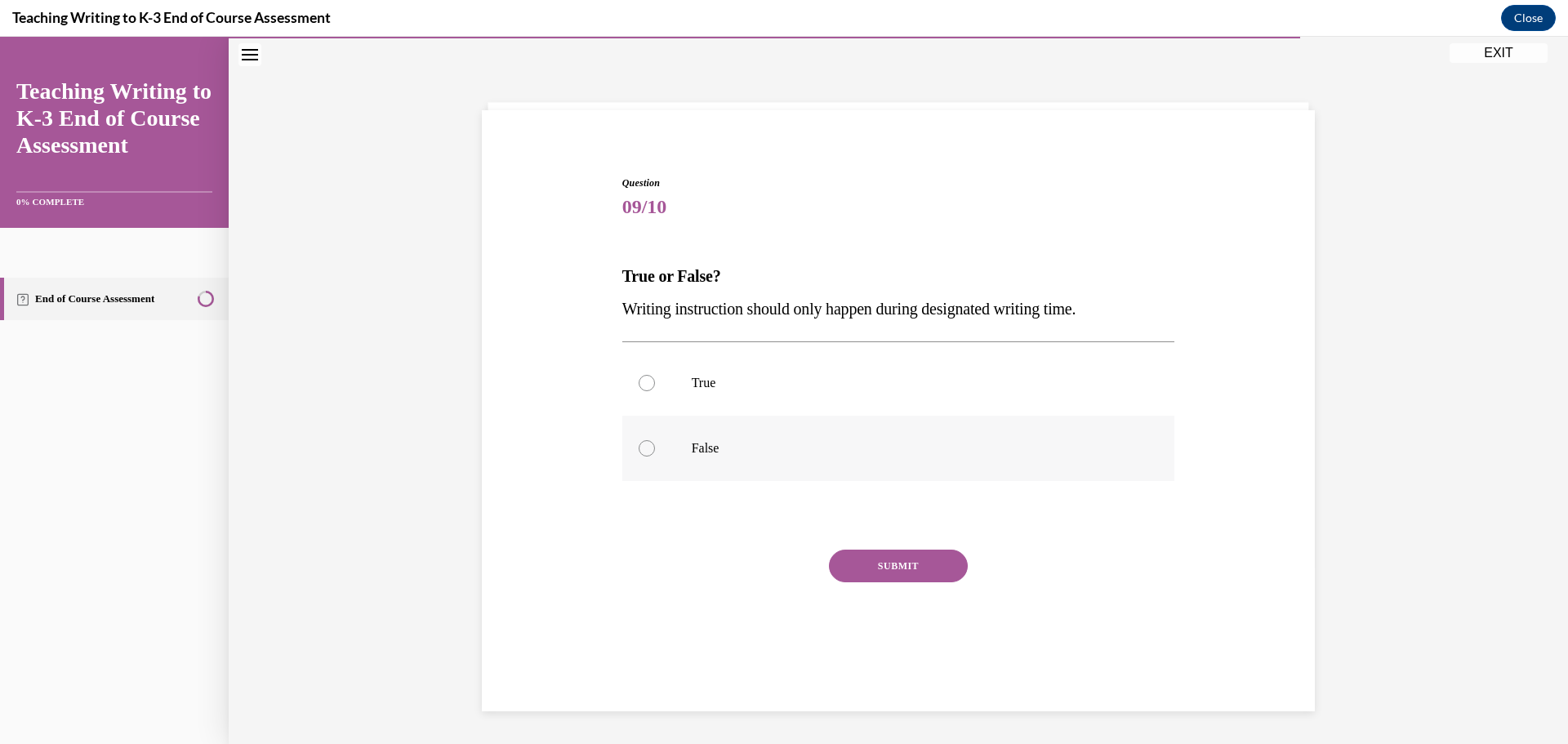
click at [779, 432] on label "False" at bounding box center [898, 448] width 552 height 65
click at [655, 440] on input "False" at bounding box center [647, 448] width 17 height 17
radio input "true"
click at [860, 575] on button "SUBMIT" at bounding box center [898, 565] width 139 height 32
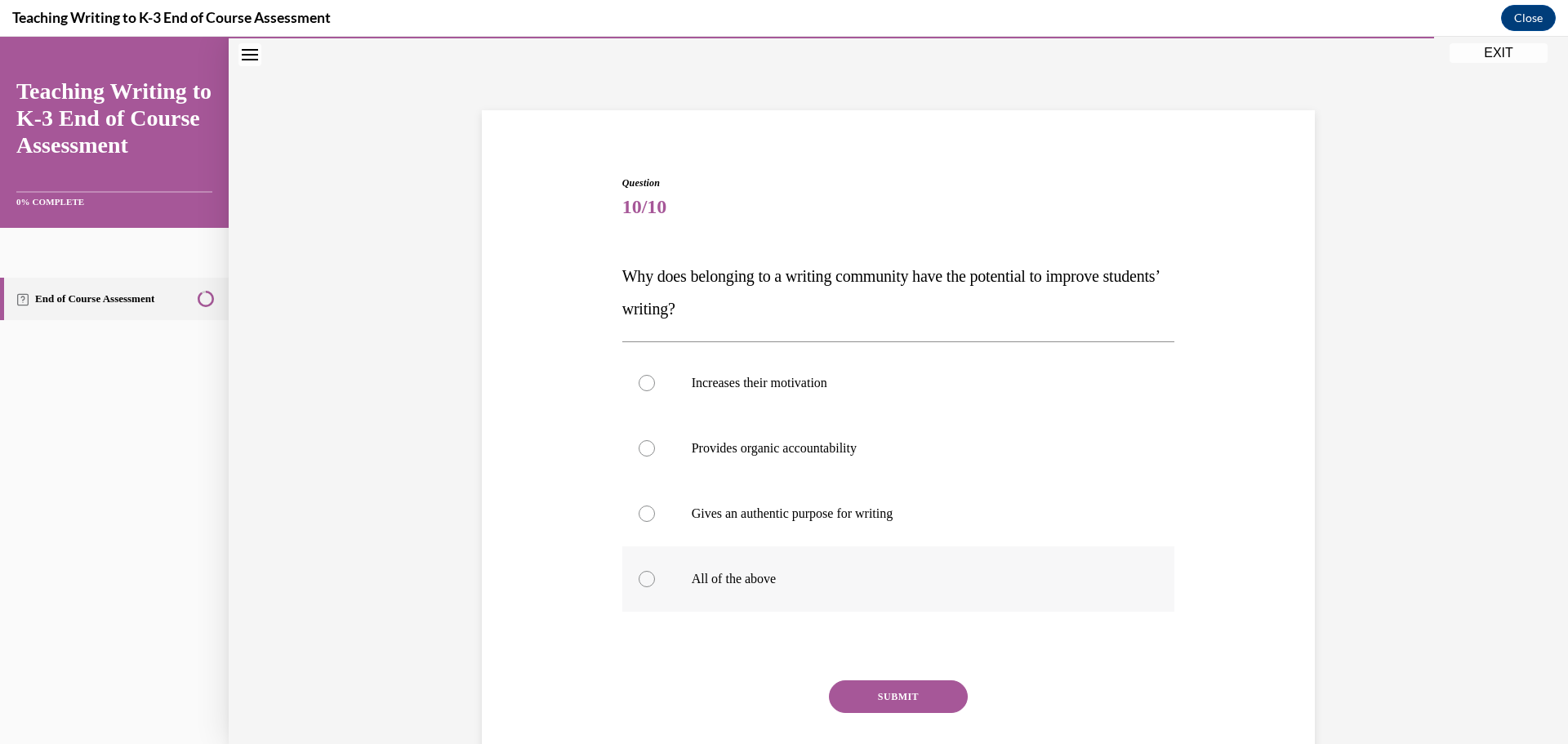
click at [980, 579] on p "All of the above" at bounding box center [913, 579] width 443 height 17
click at [655, 579] on input "All of the above" at bounding box center [647, 579] width 17 height 17
radio input "true"
click at [922, 709] on button "SUBMIT" at bounding box center [898, 696] width 139 height 32
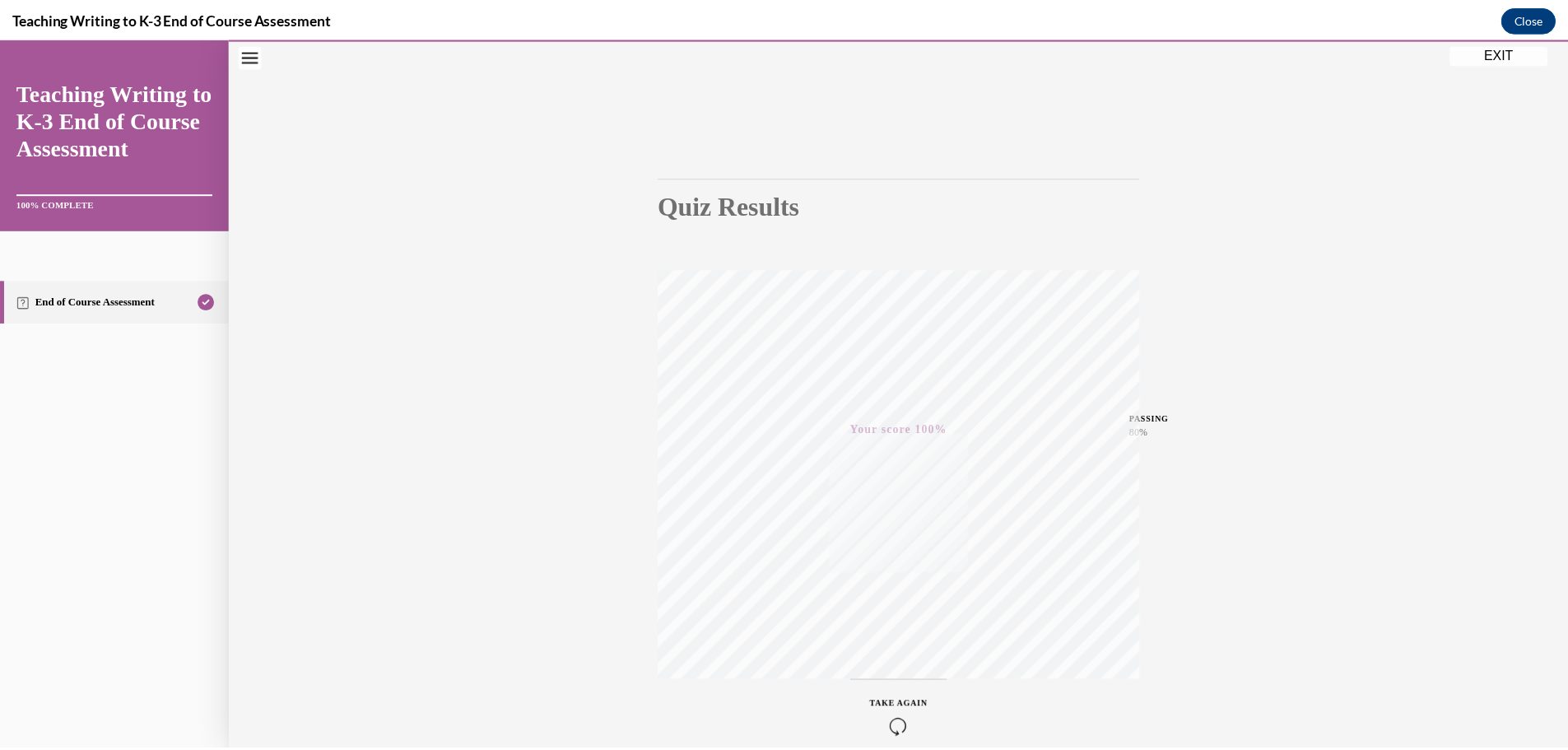
scroll to position [131, 0]
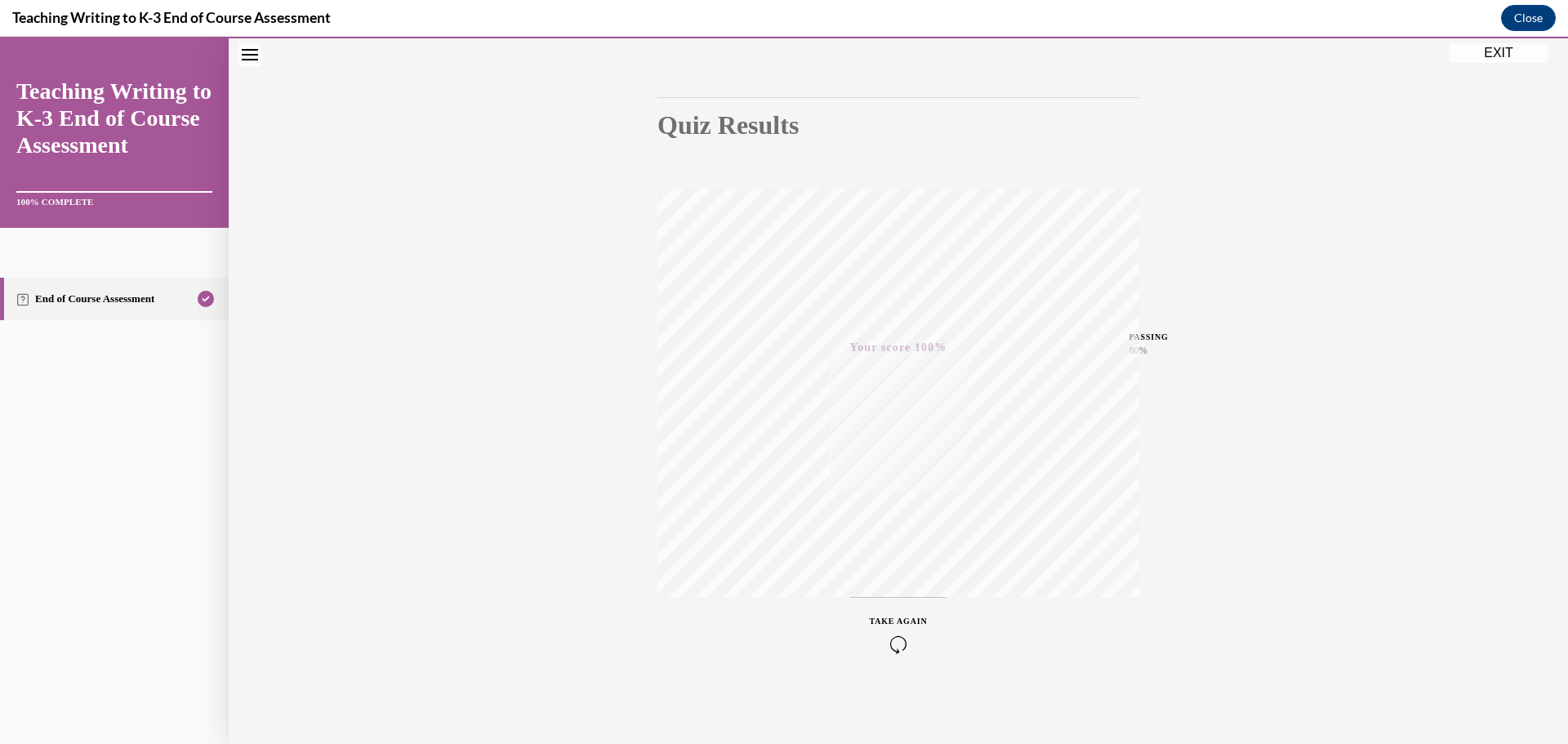
click at [1501, 53] on button "EXIT" at bounding box center [1499, 53] width 98 height 19
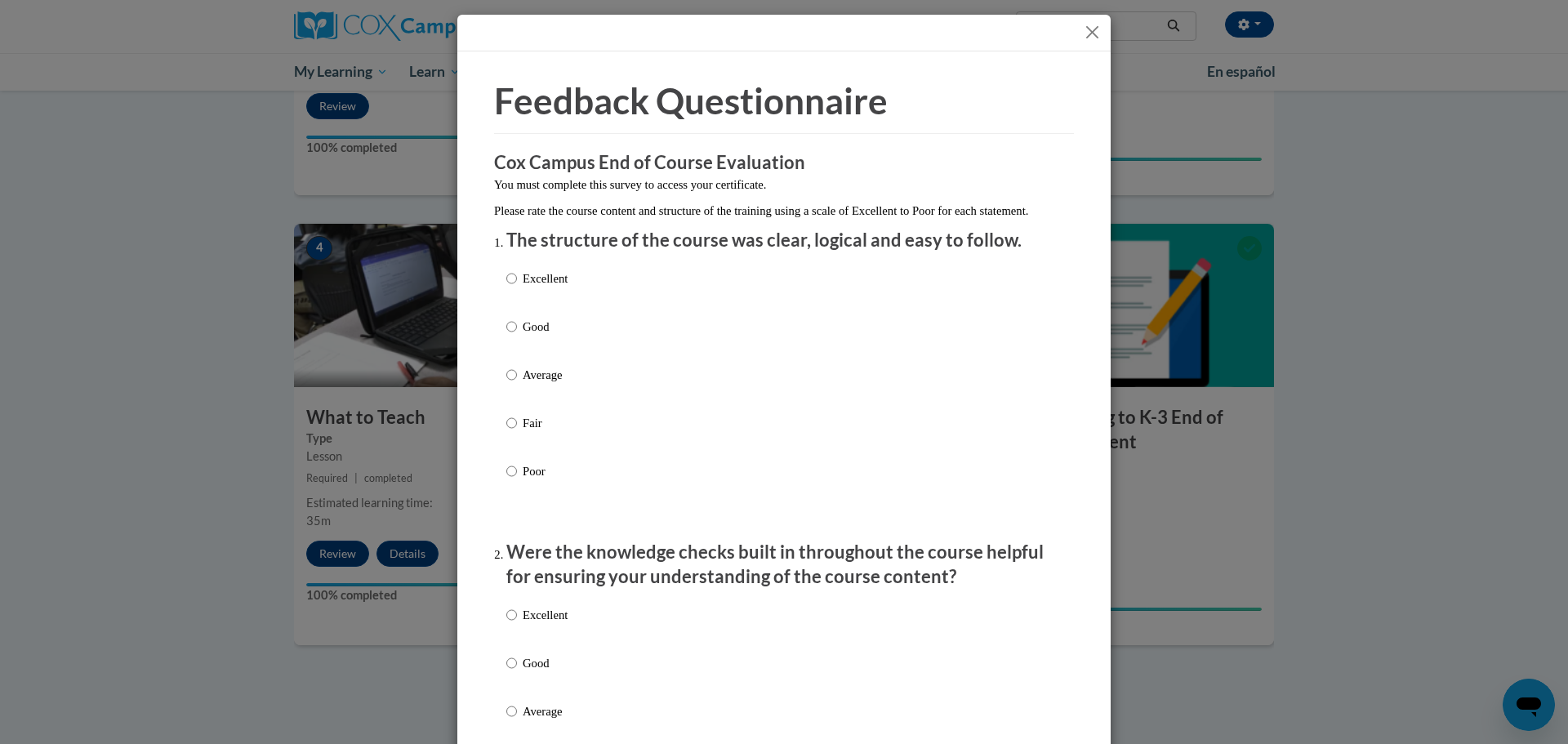
click at [1087, 24] on button "Close" at bounding box center [1092, 32] width 20 height 20
